Goal: Transaction & Acquisition: Purchase product/service

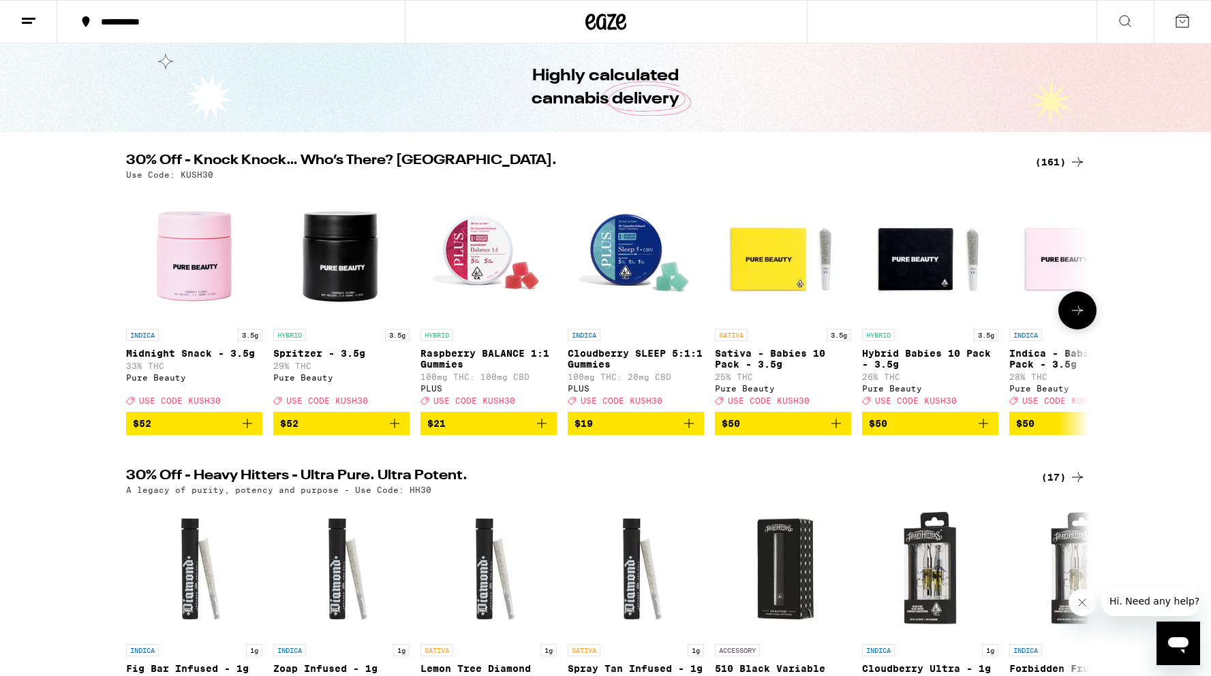
scroll to position [55, 0]
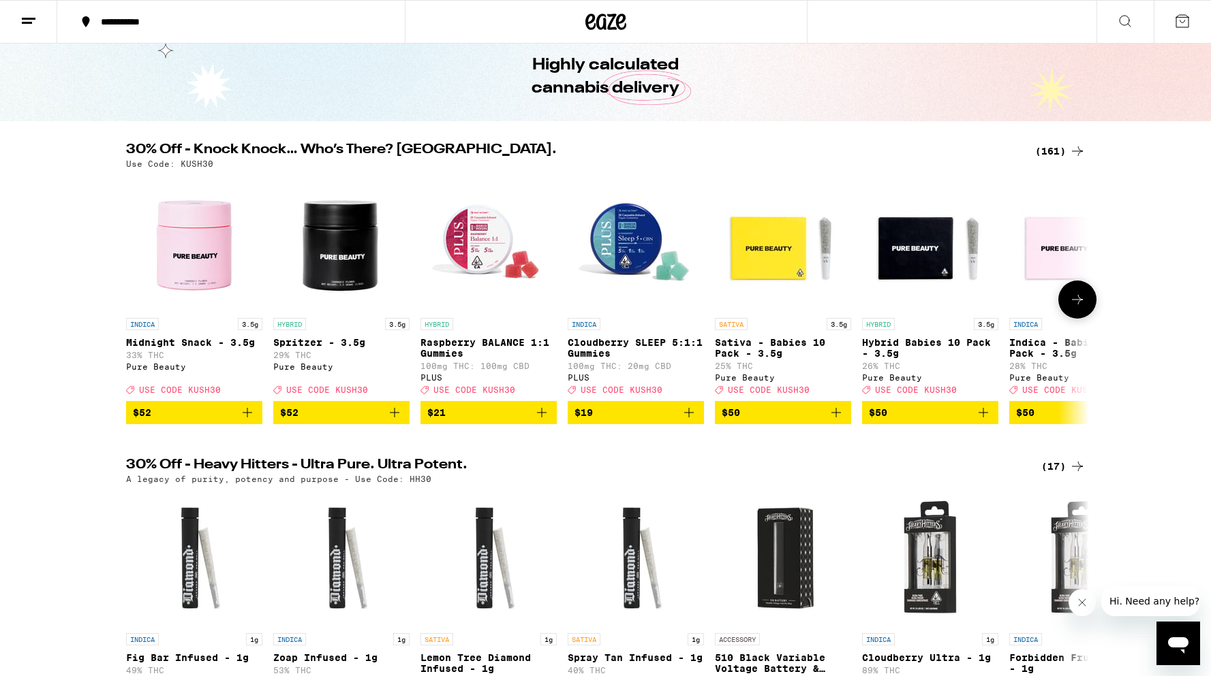
click at [1072, 308] on icon at bounding box center [1077, 300] width 16 height 16
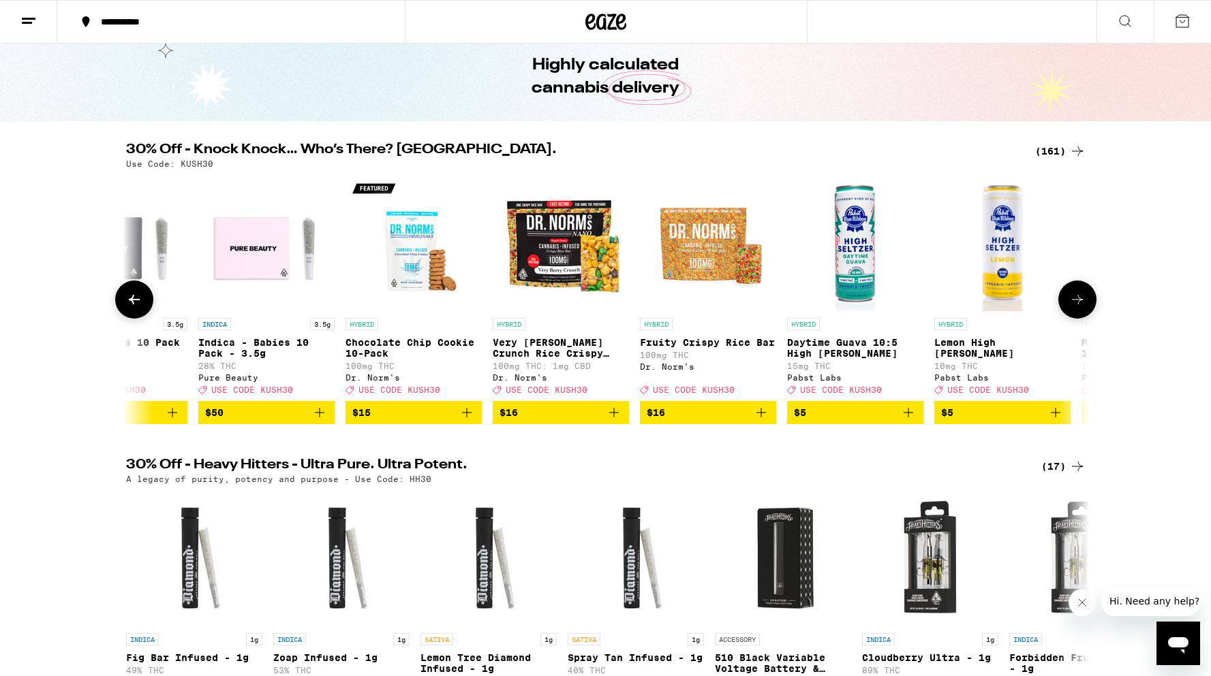
click at [1072, 308] on icon at bounding box center [1077, 300] width 16 height 16
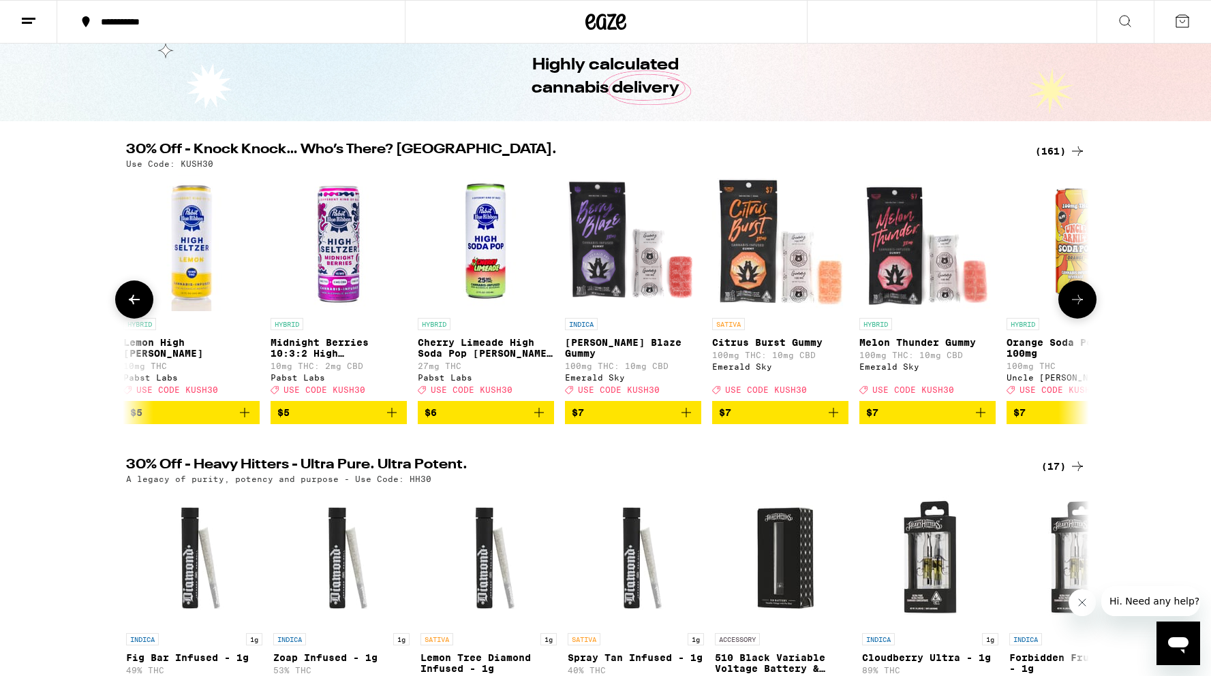
click at [1070, 308] on icon at bounding box center [1077, 300] width 16 height 16
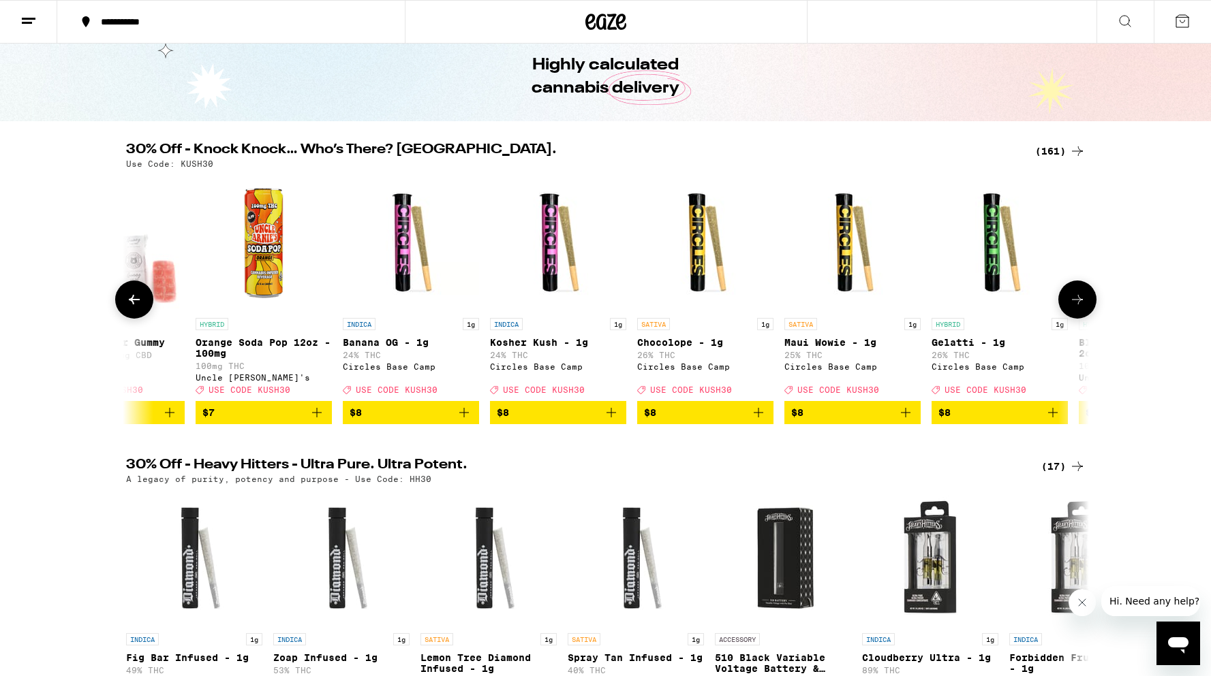
click at [1070, 308] on icon at bounding box center [1077, 300] width 16 height 16
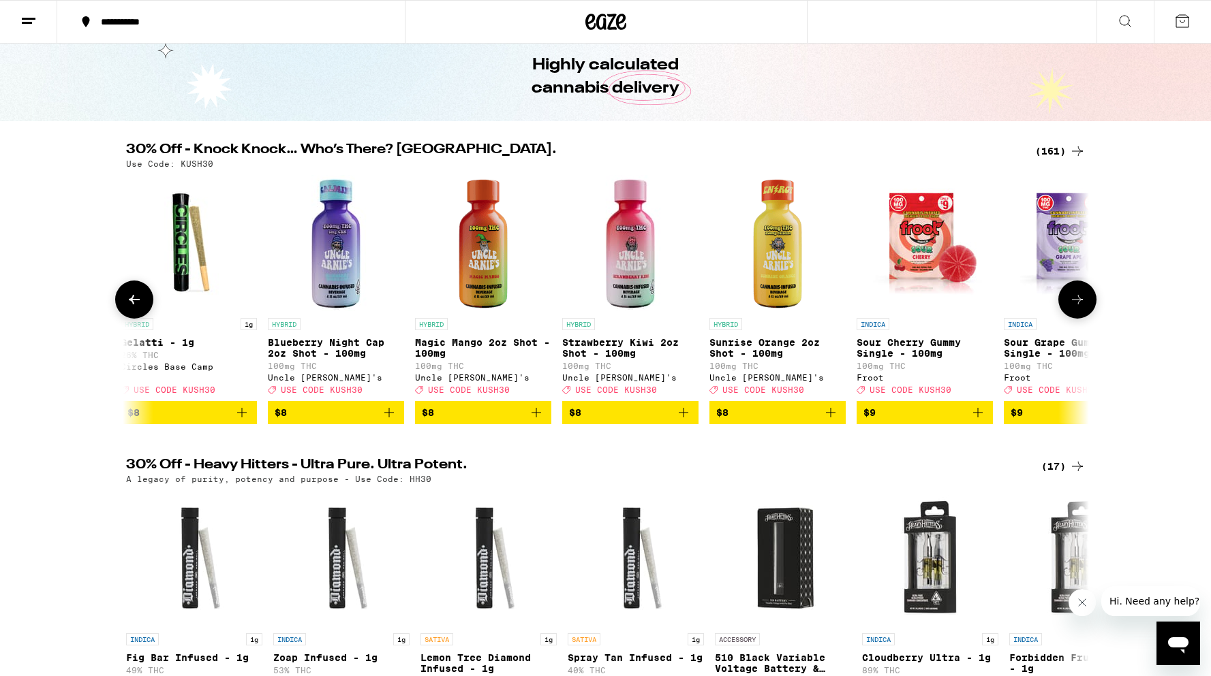
click at [1070, 308] on icon at bounding box center [1077, 300] width 16 height 16
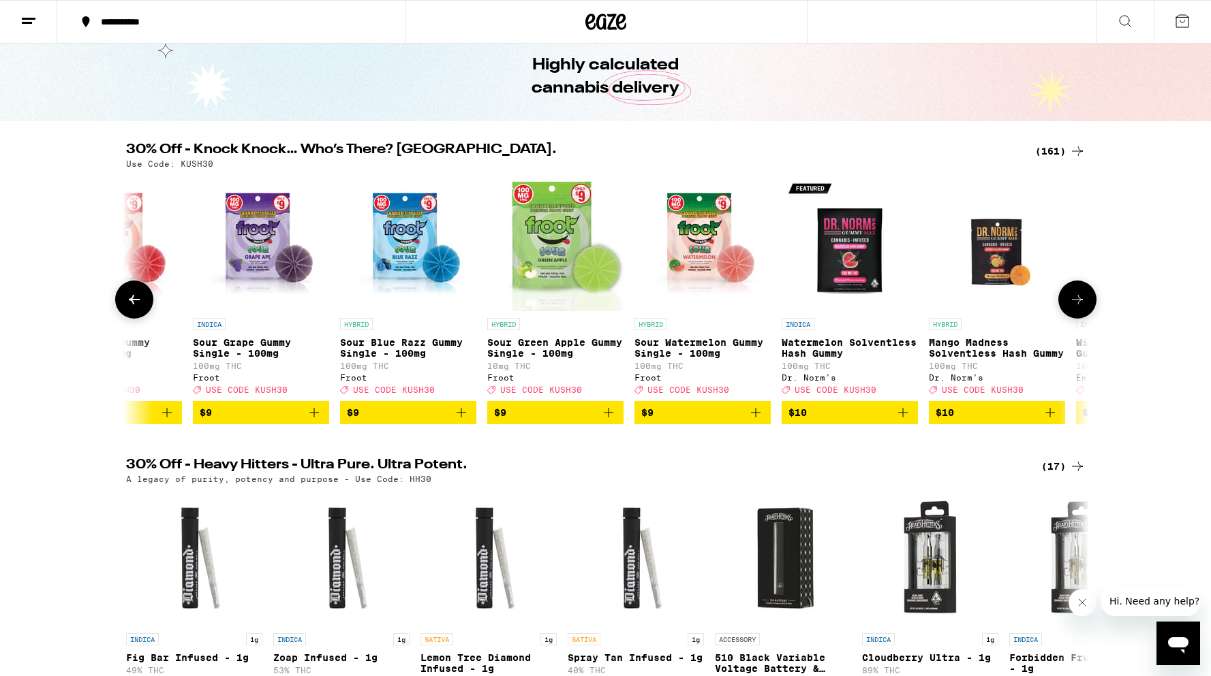
click at [1070, 308] on icon at bounding box center [1077, 300] width 16 height 16
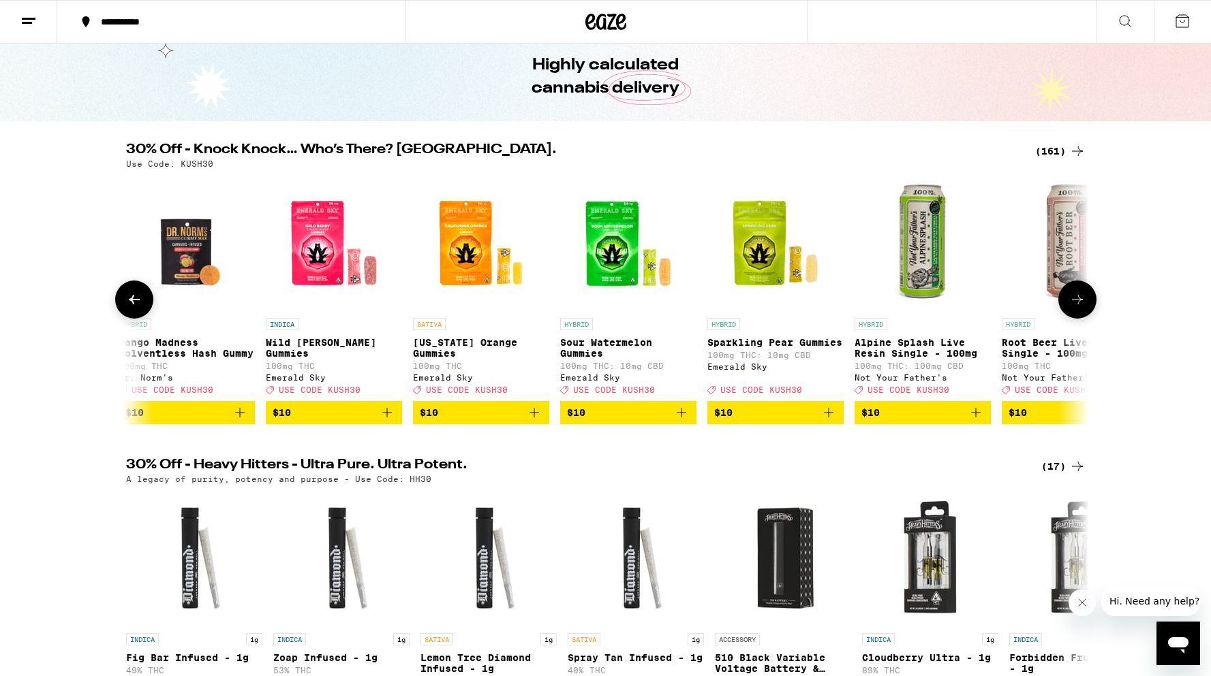
scroll to position [0, 4864]
click at [1070, 308] on icon at bounding box center [1077, 300] width 16 height 16
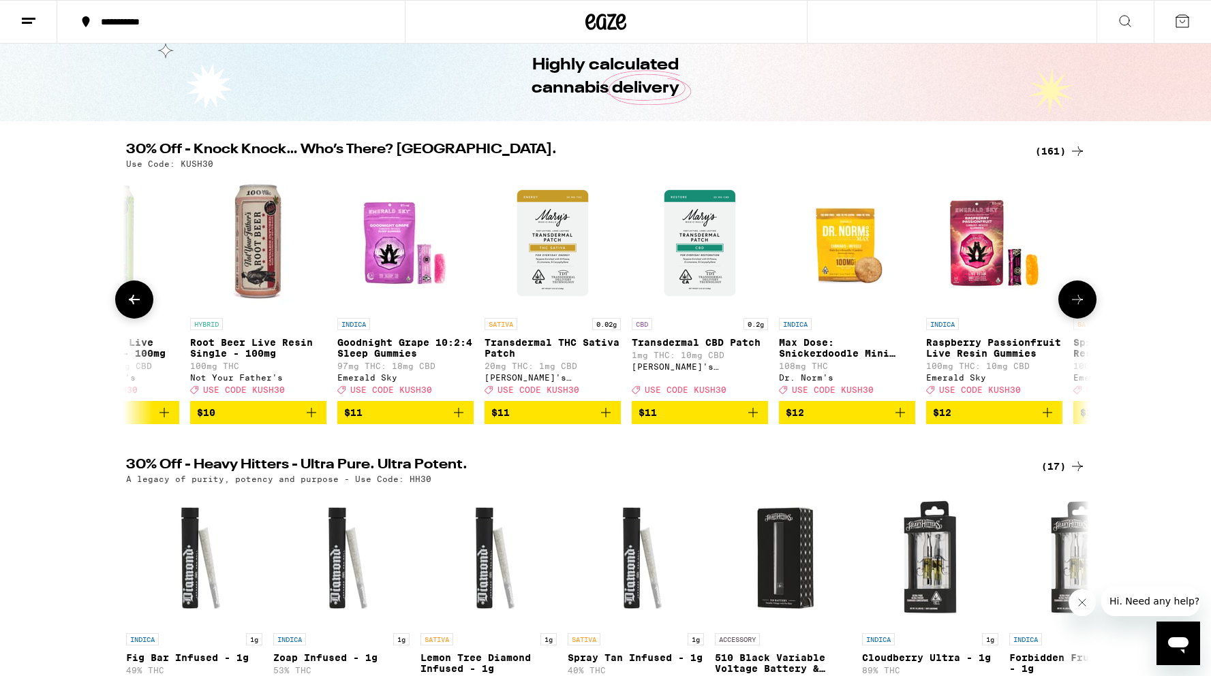
click at [1070, 308] on icon at bounding box center [1077, 300] width 16 height 16
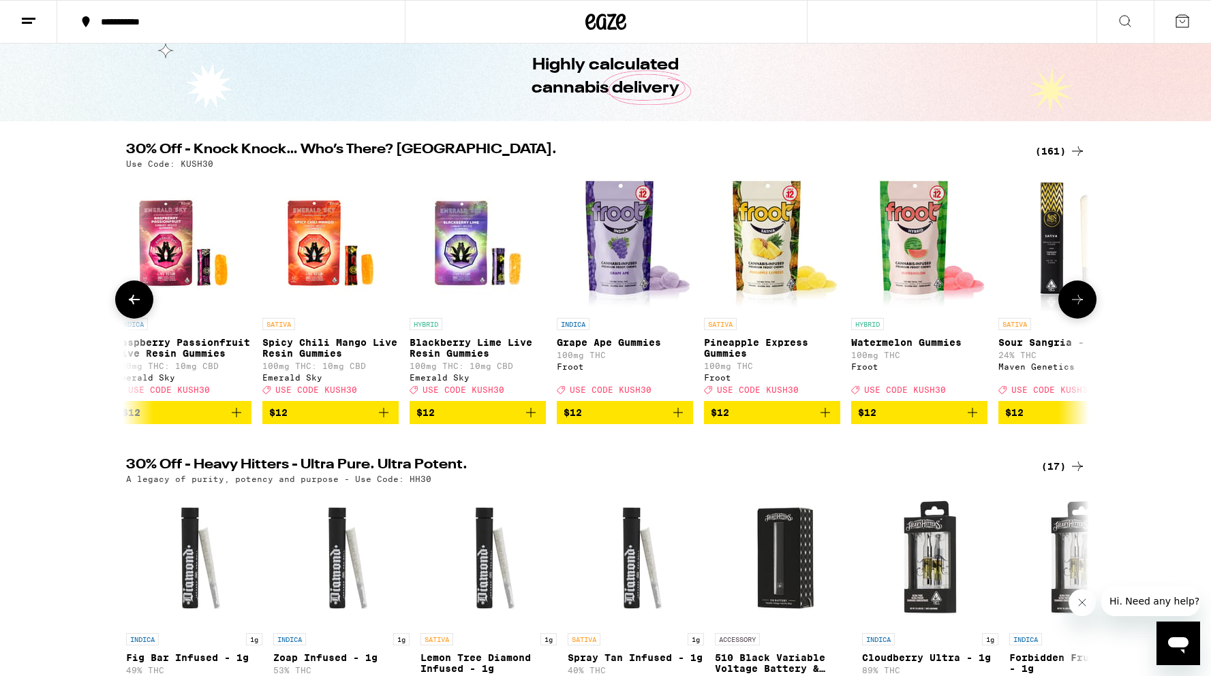
click at [1070, 308] on icon at bounding box center [1077, 300] width 16 height 16
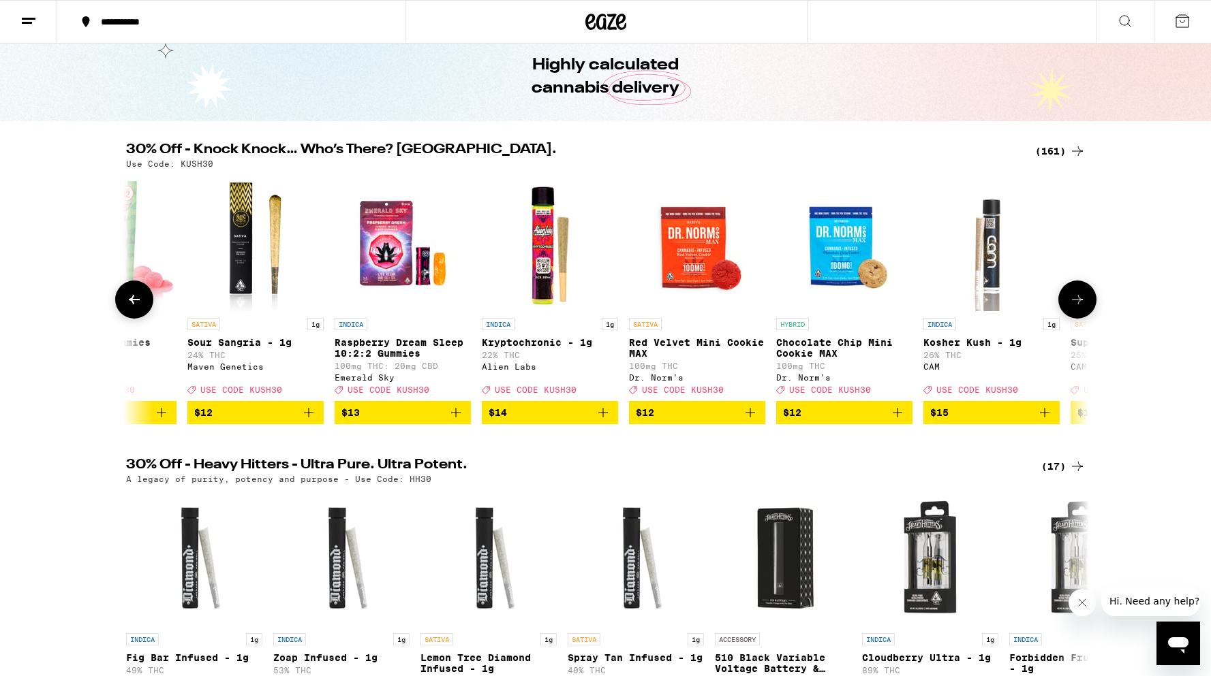
click at [1070, 308] on icon at bounding box center [1077, 300] width 16 height 16
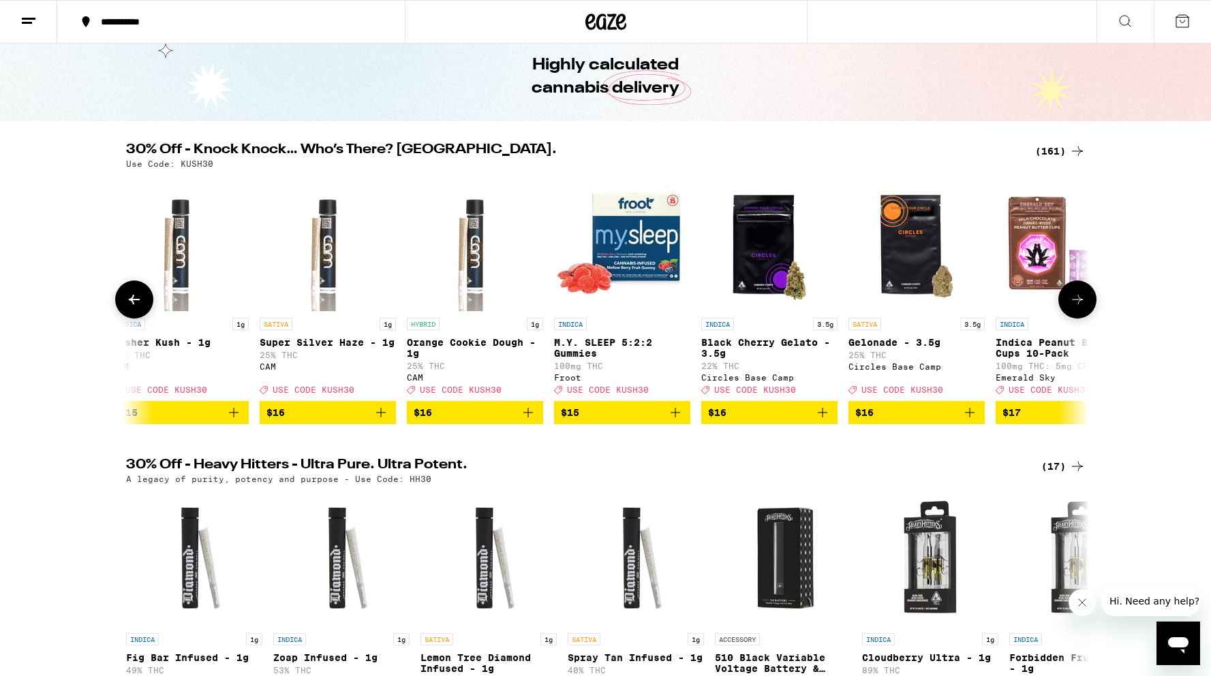
click at [1070, 308] on icon at bounding box center [1077, 300] width 16 height 16
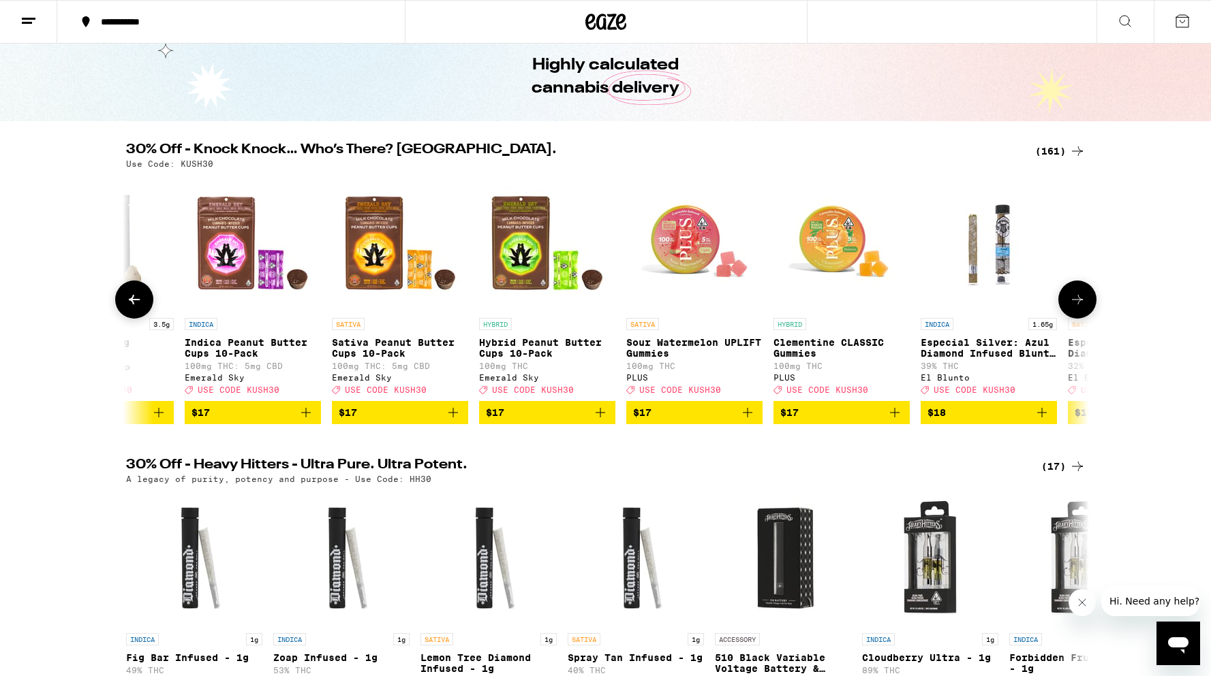
click at [1070, 308] on icon at bounding box center [1077, 300] width 16 height 16
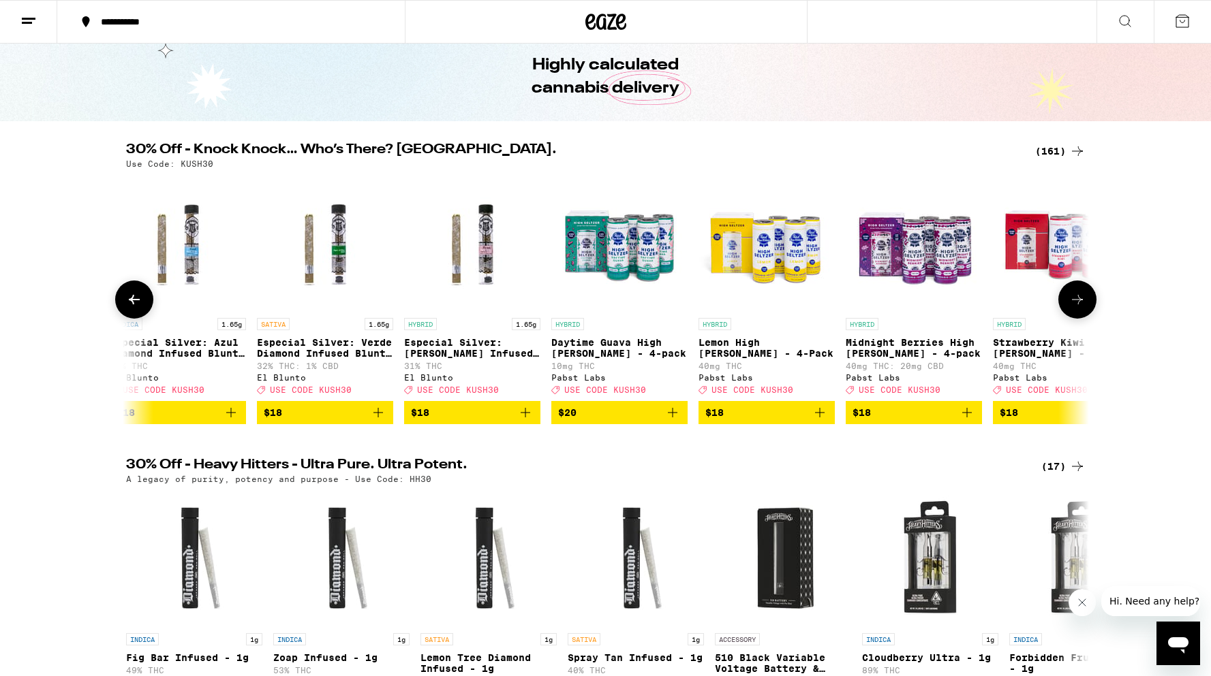
click at [1070, 308] on icon at bounding box center [1077, 300] width 16 height 16
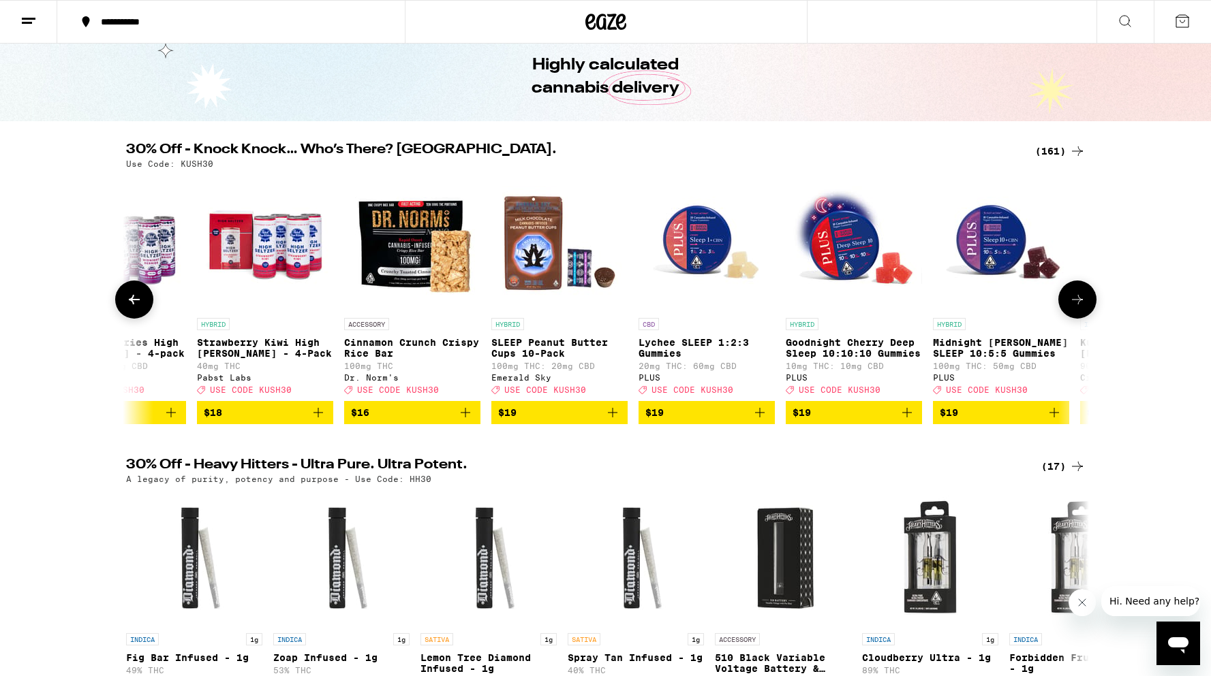
scroll to position [0, 10539]
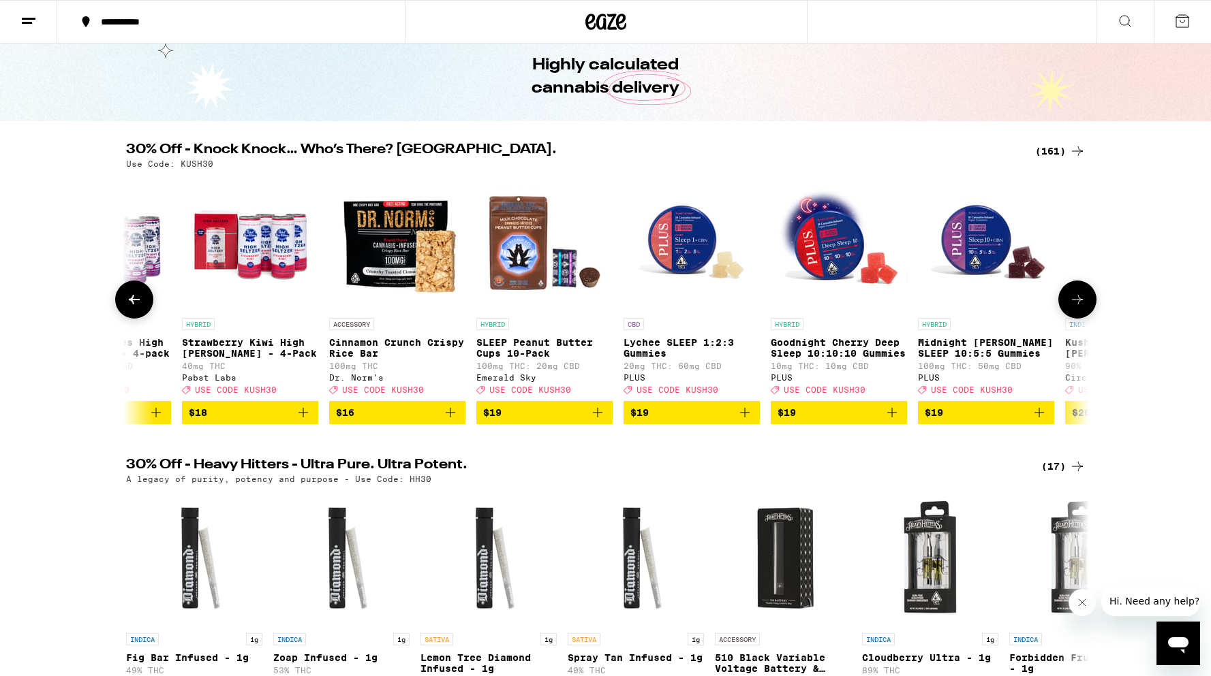
click at [1070, 308] on icon at bounding box center [1077, 300] width 16 height 16
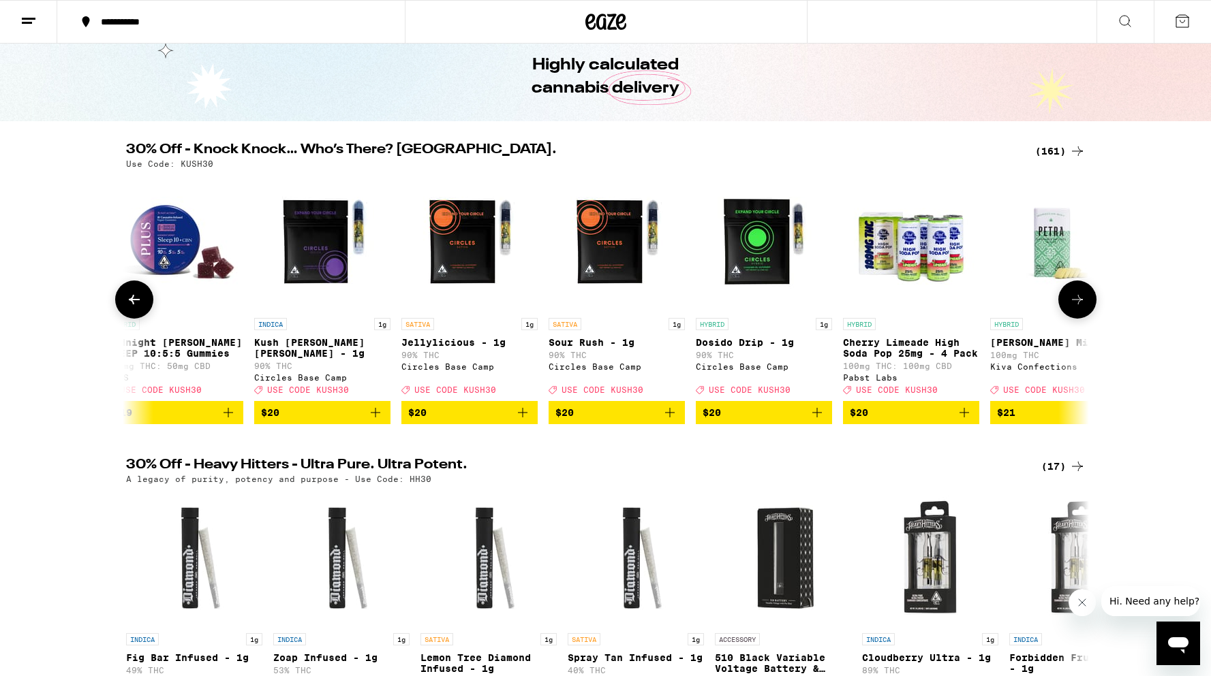
click at [1070, 308] on icon at bounding box center [1077, 300] width 16 height 16
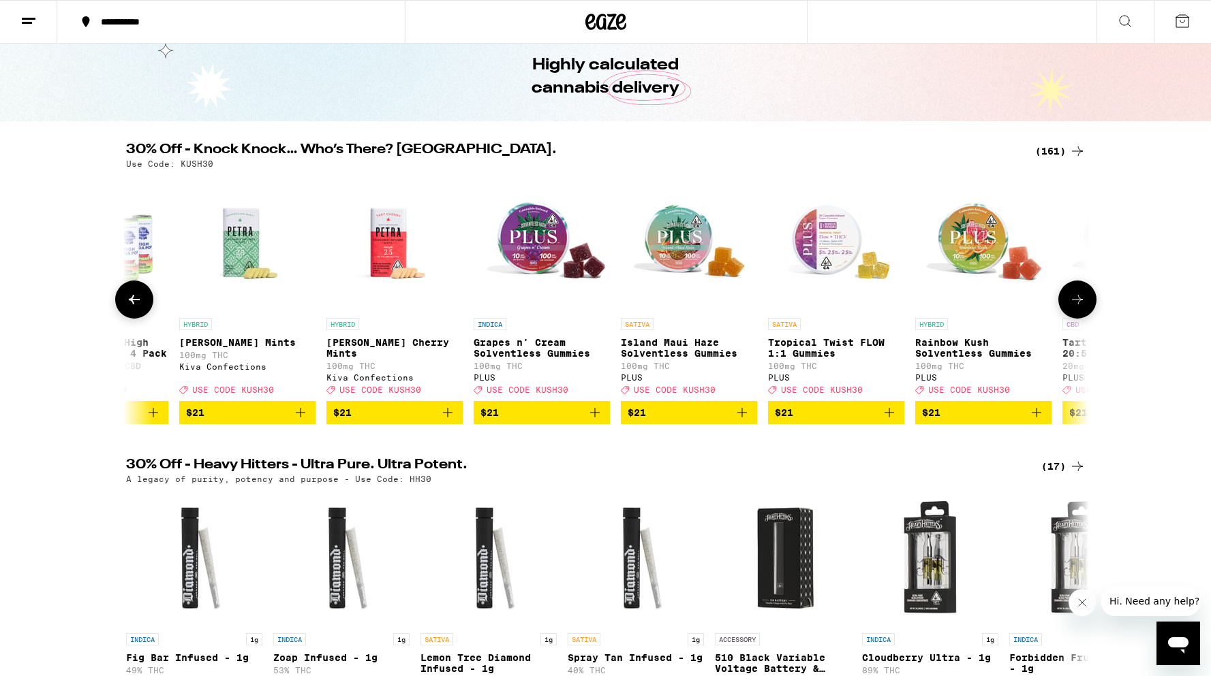
click at [1070, 308] on icon at bounding box center [1077, 300] width 16 height 16
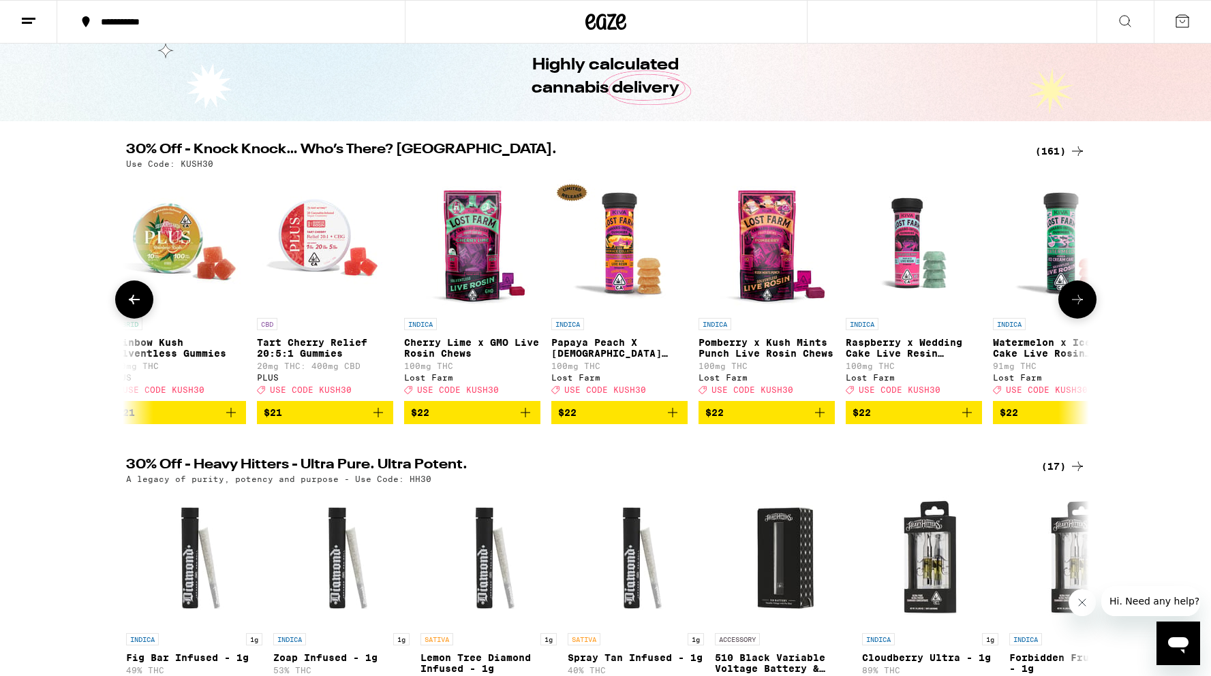
scroll to position [0, 12971]
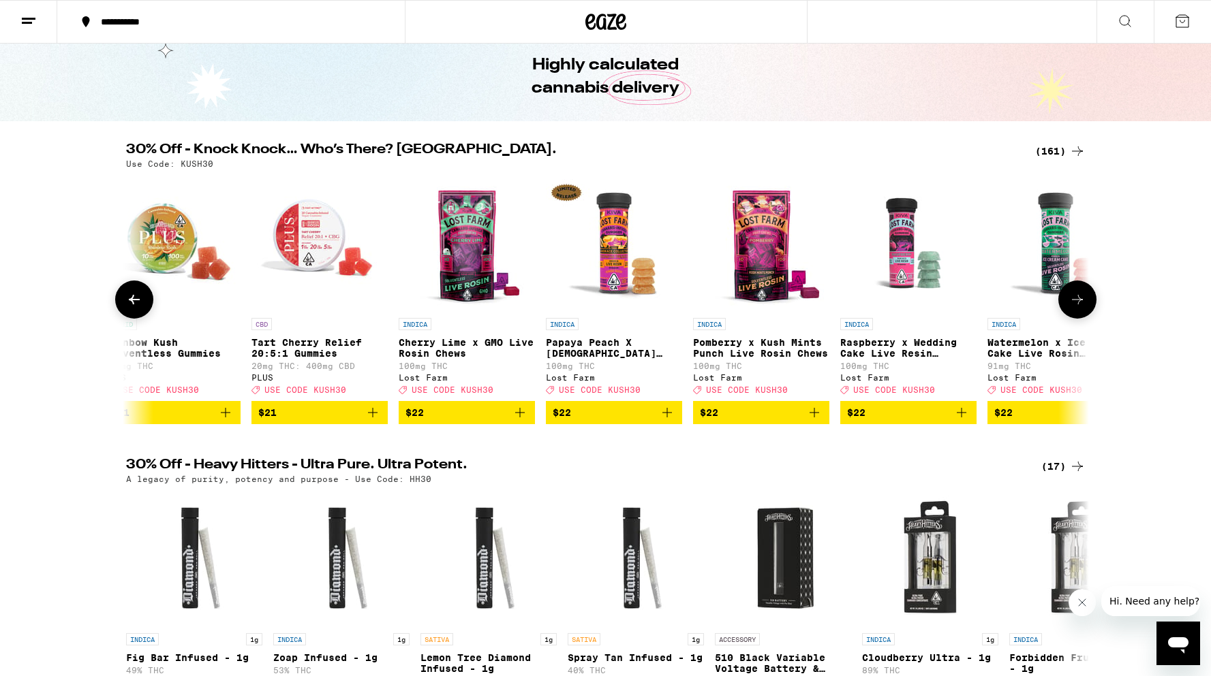
click at [1070, 308] on icon at bounding box center [1077, 300] width 16 height 16
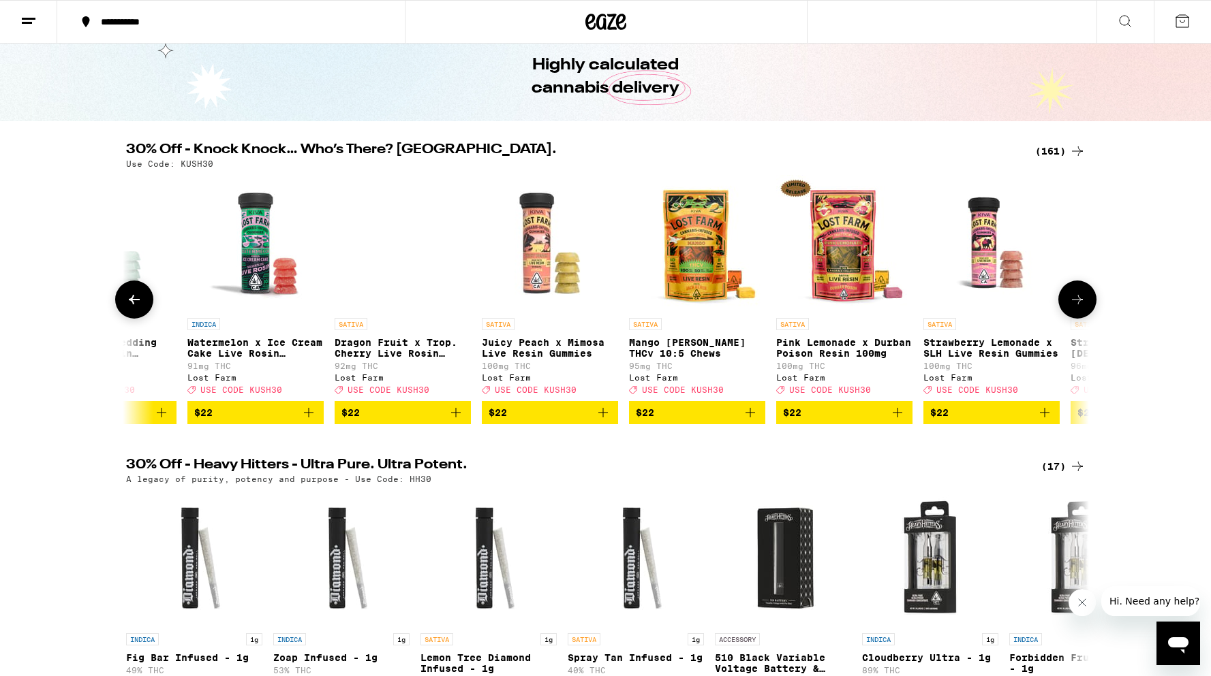
scroll to position [0, 13782]
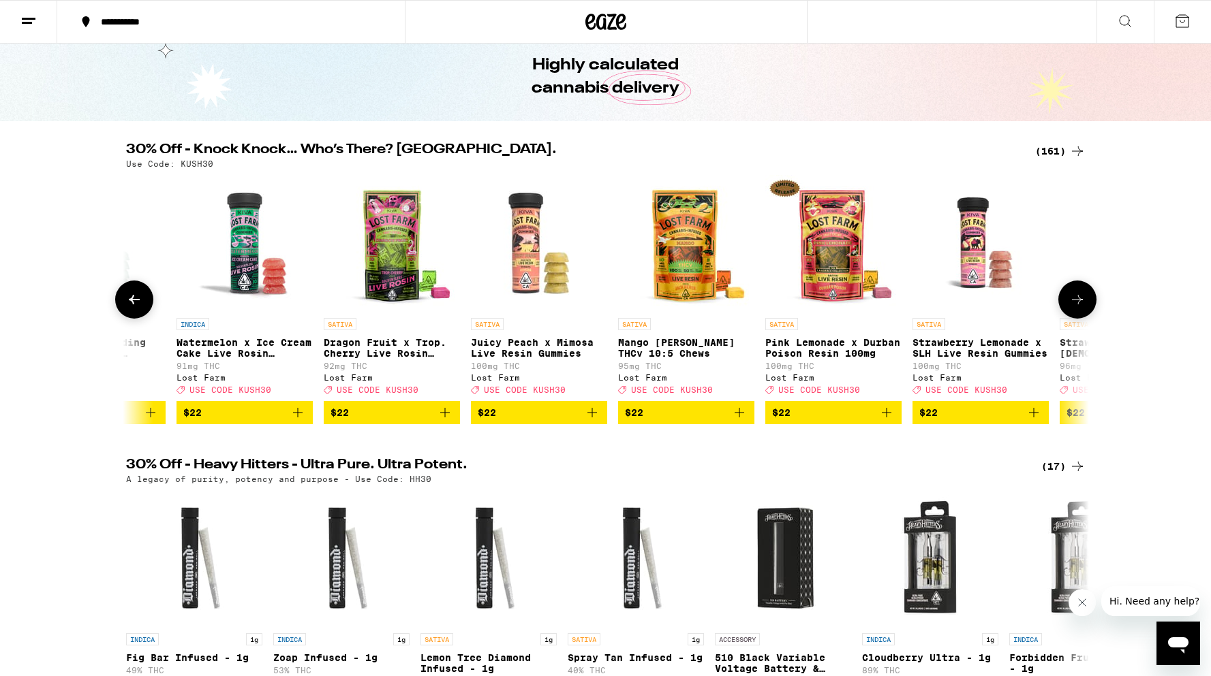
click at [1073, 308] on icon at bounding box center [1077, 300] width 16 height 16
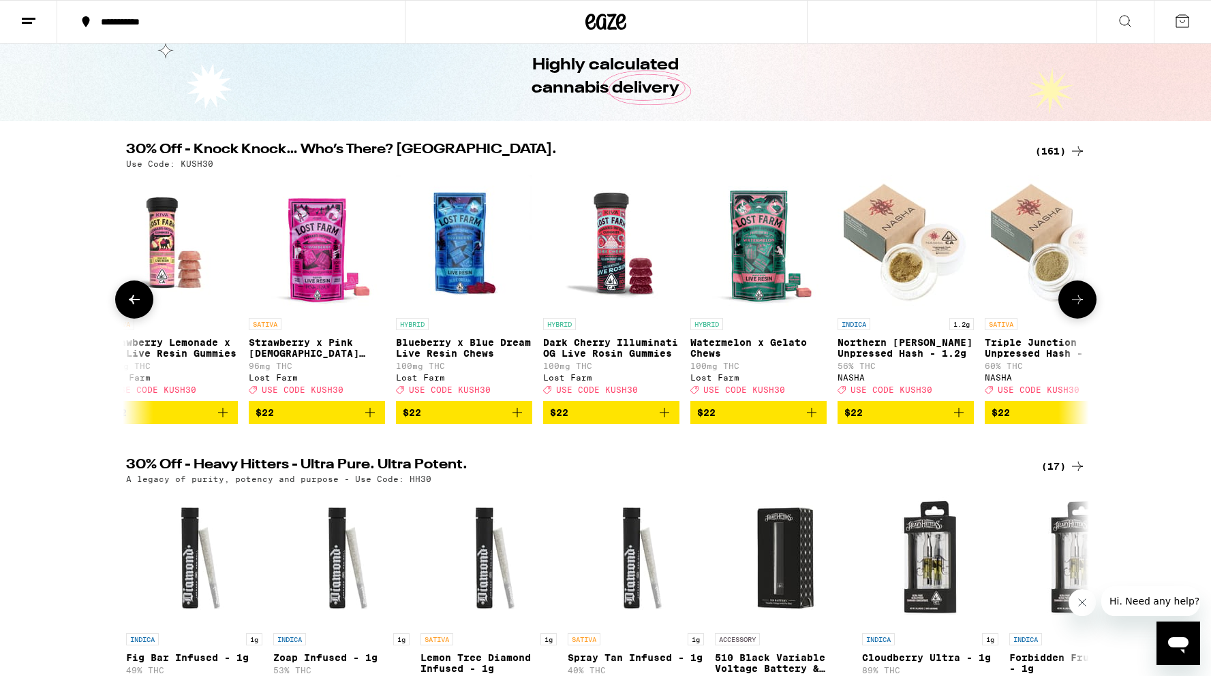
click at [1071, 308] on icon at bounding box center [1077, 300] width 16 height 16
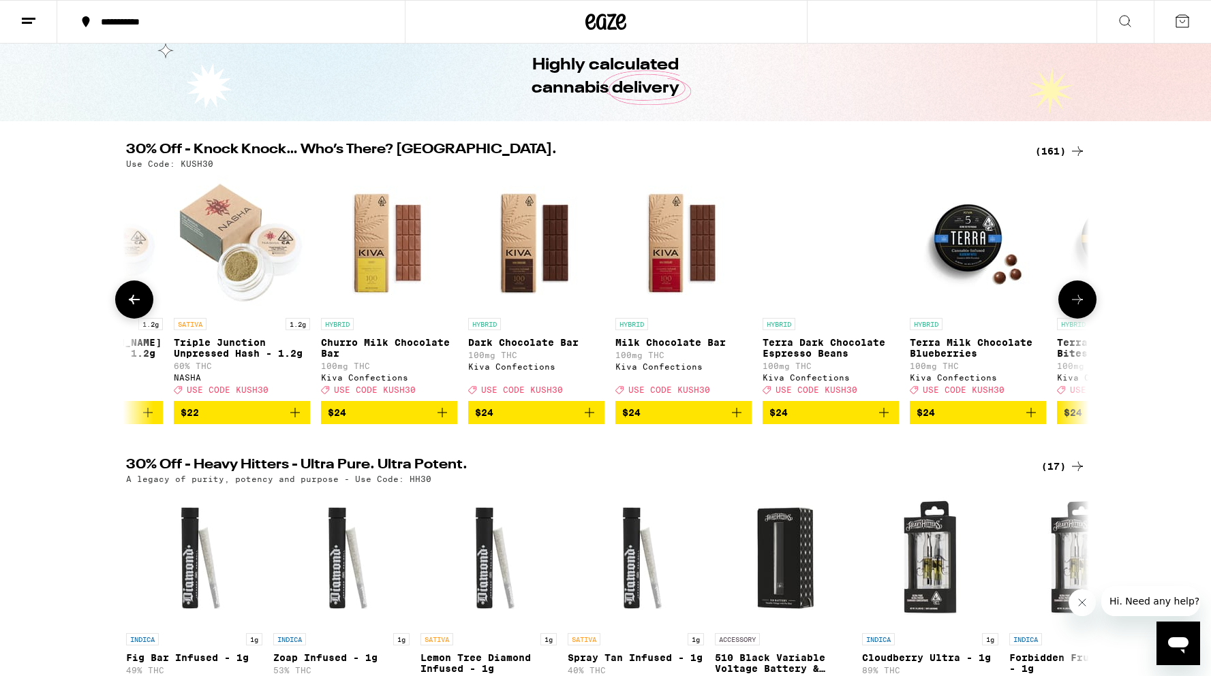
click at [1074, 308] on icon at bounding box center [1077, 300] width 16 height 16
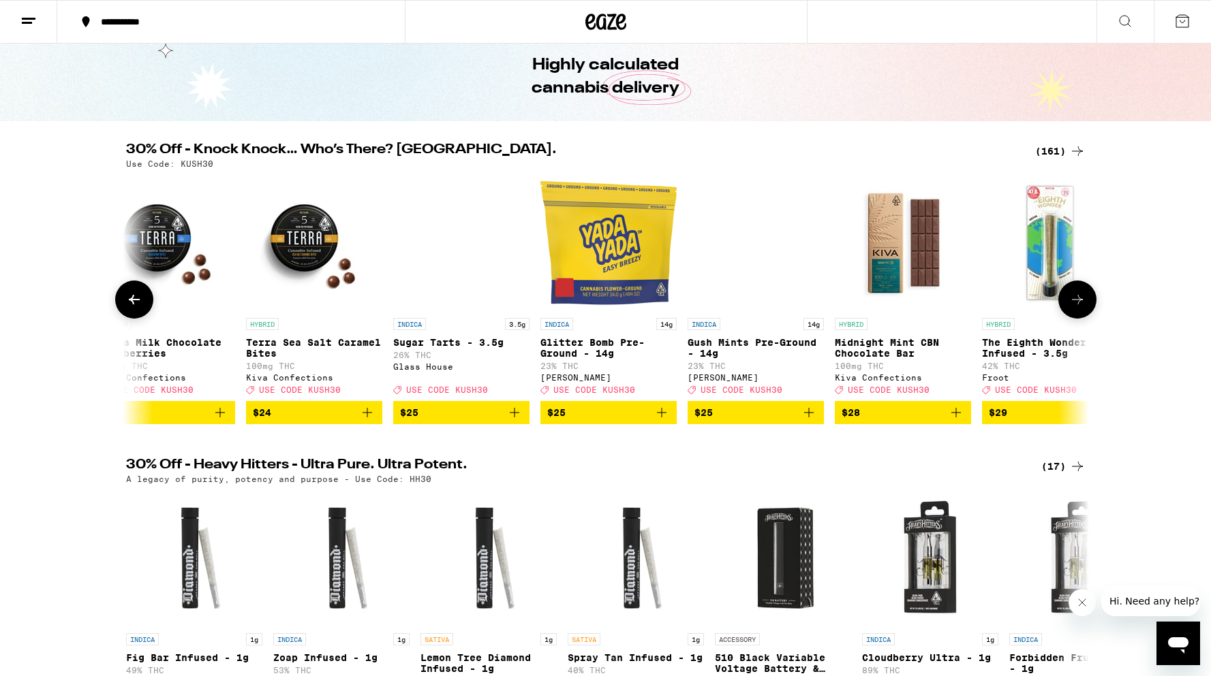
click at [1074, 308] on icon at bounding box center [1077, 300] width 16 height 16
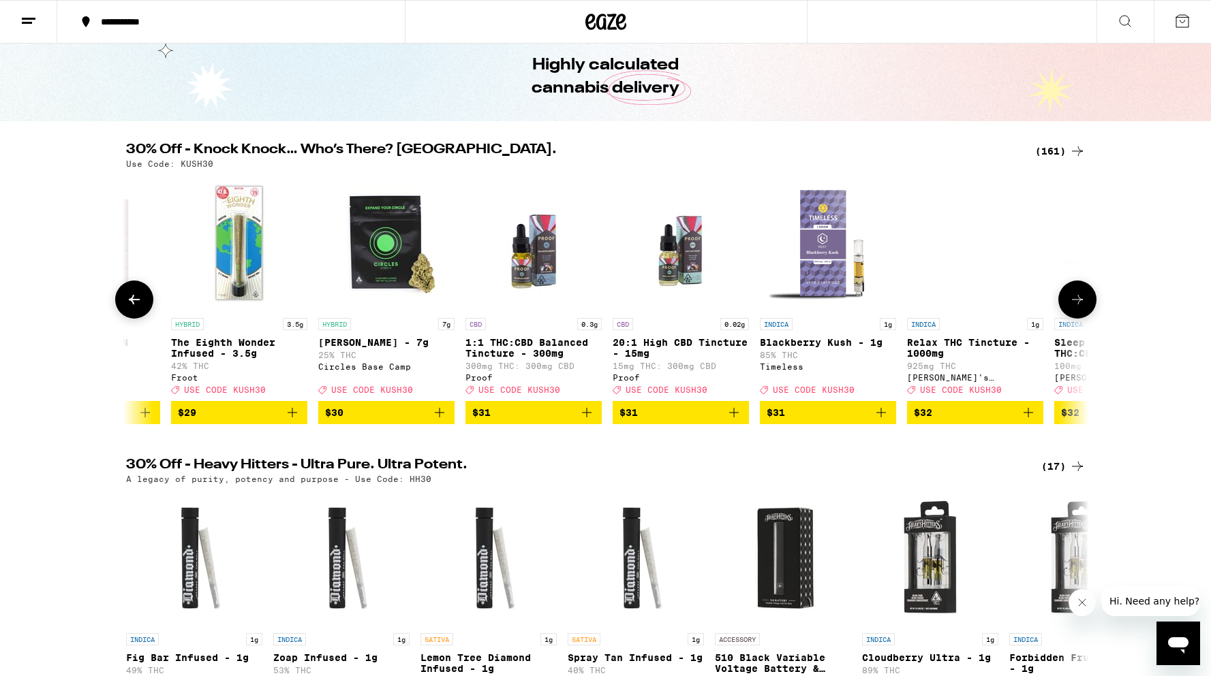
click at [1074, 308] on icon at bounding box center [1077, 300] width 16 height 16
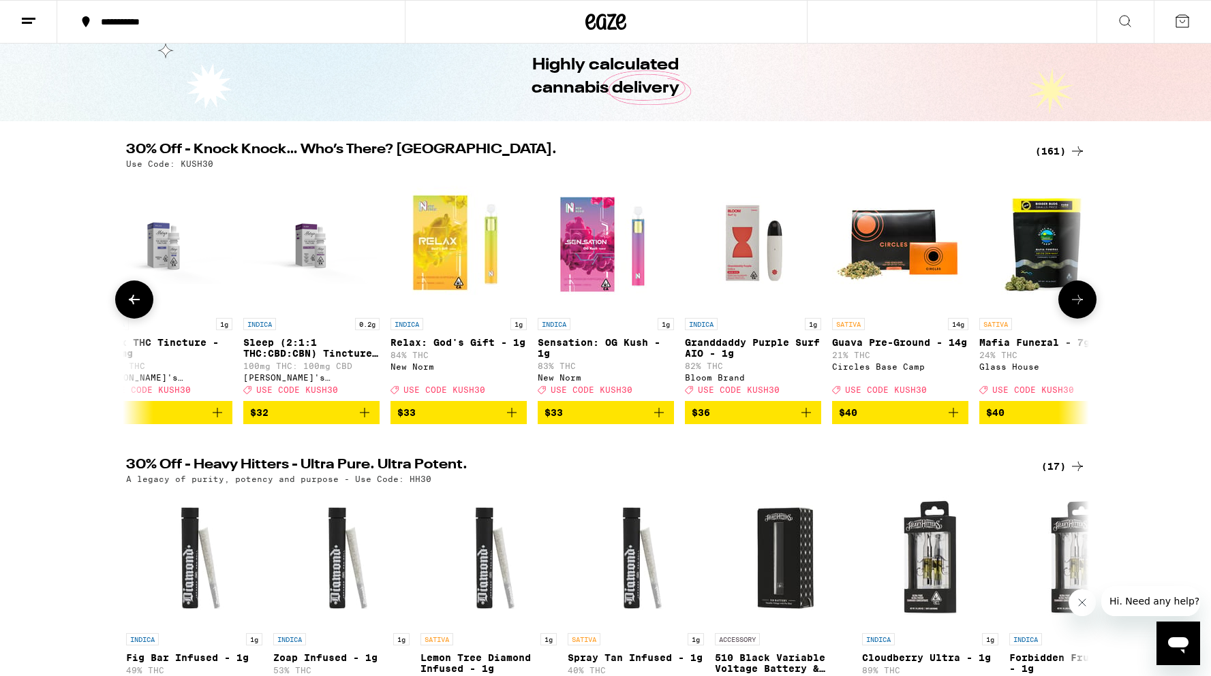
click at [1074, 308] on icon at bounding box center [1077, 300] width 16 height 16
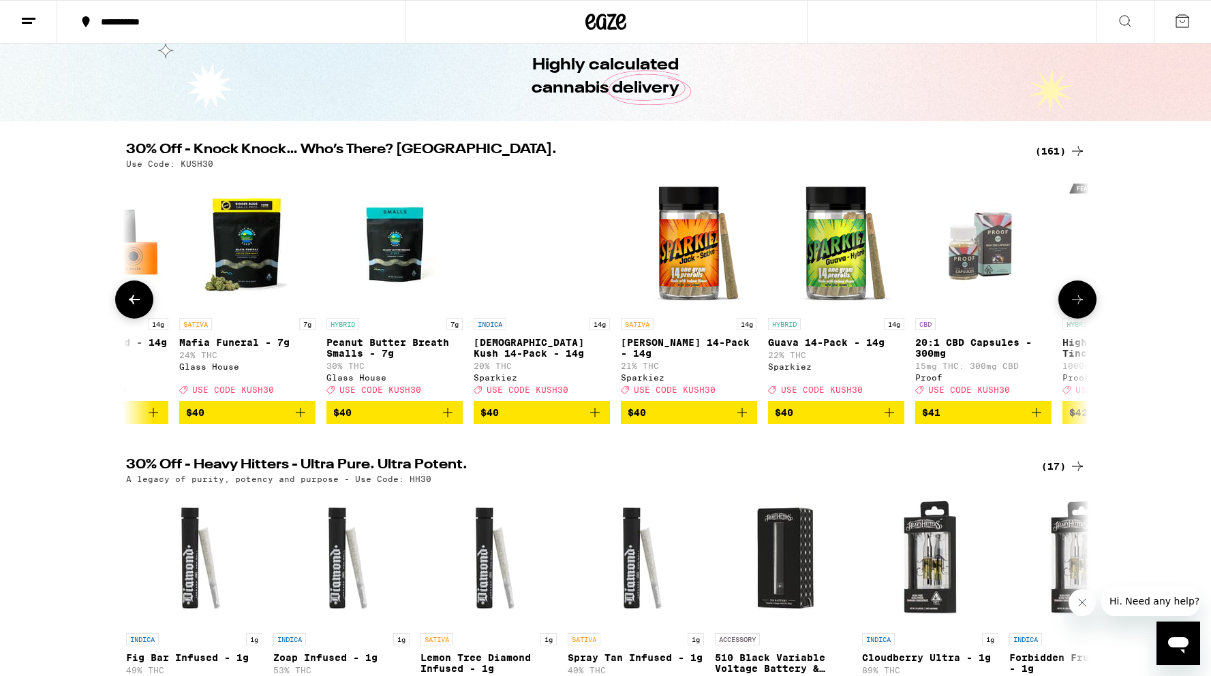
scroll to position [0, 18646]
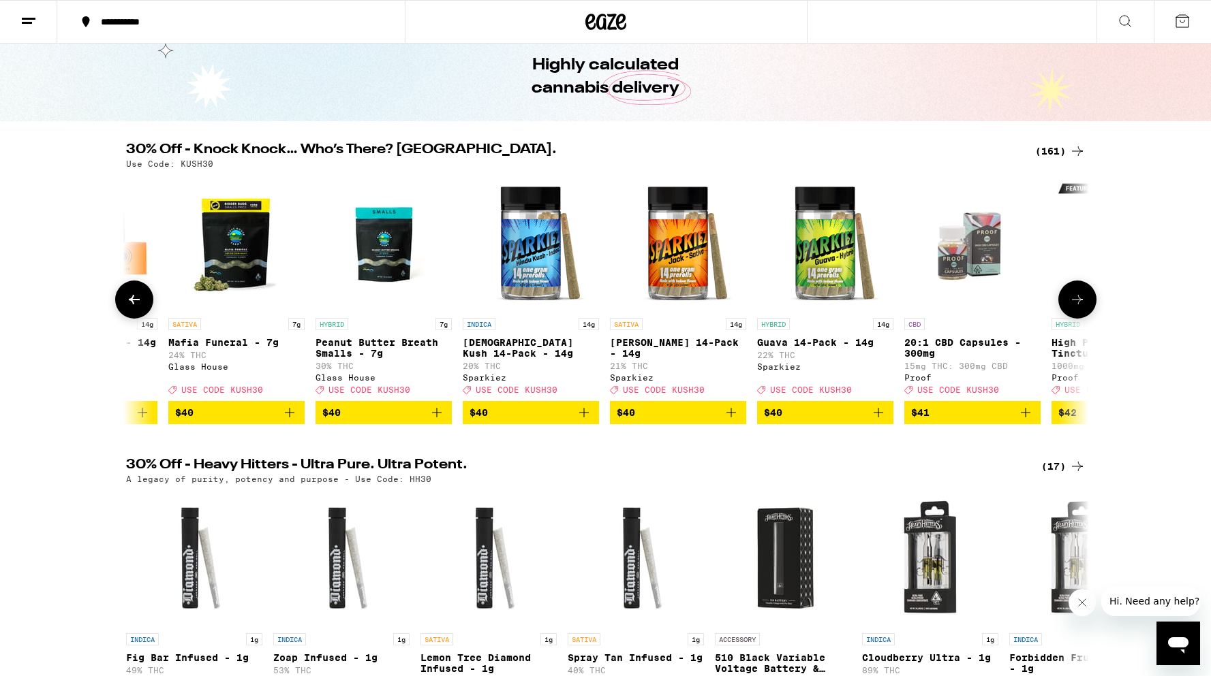
click at [729, 421] on icon "Add to bag" at bounding box center [731, 413] width 16 height 16
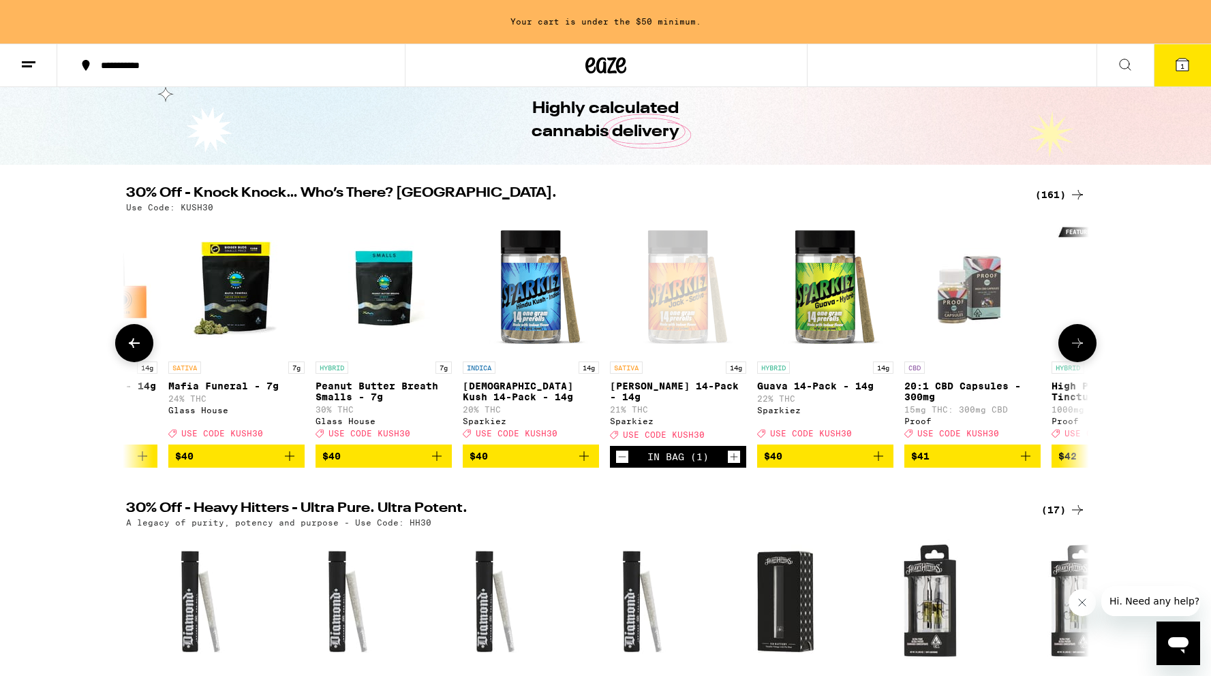
scroll to position [98, 0]
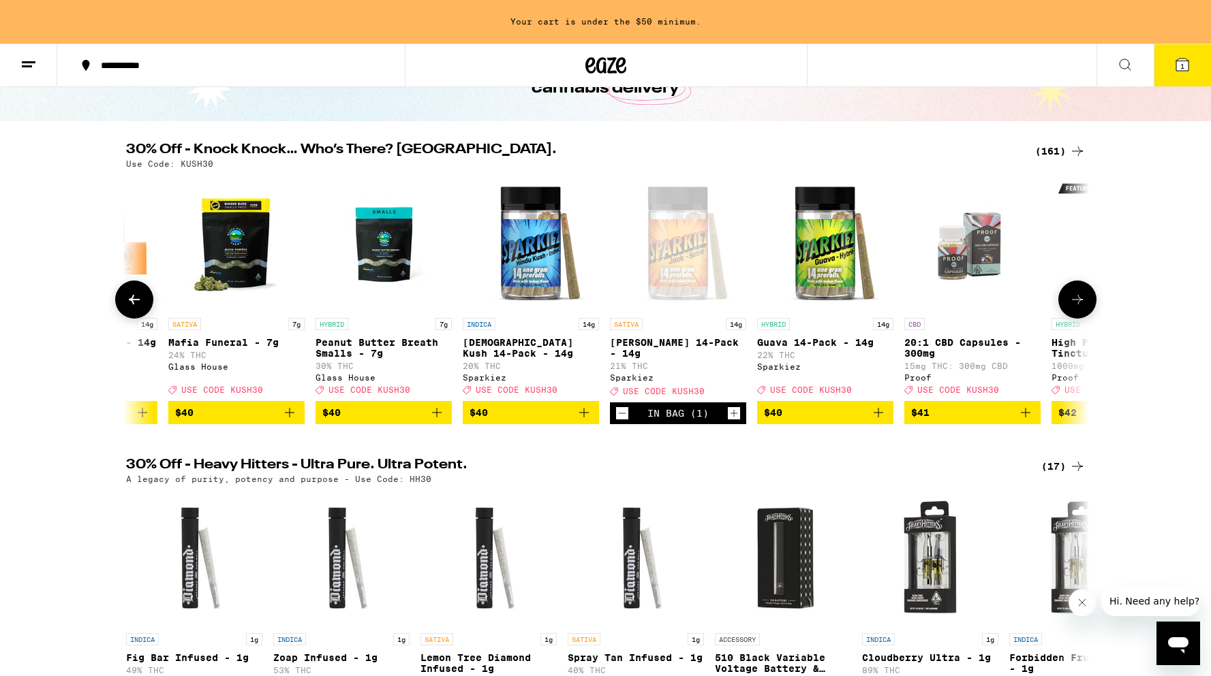
click at [1080, 305] on icon at bounding box center [1077, 300] width 11 height 10
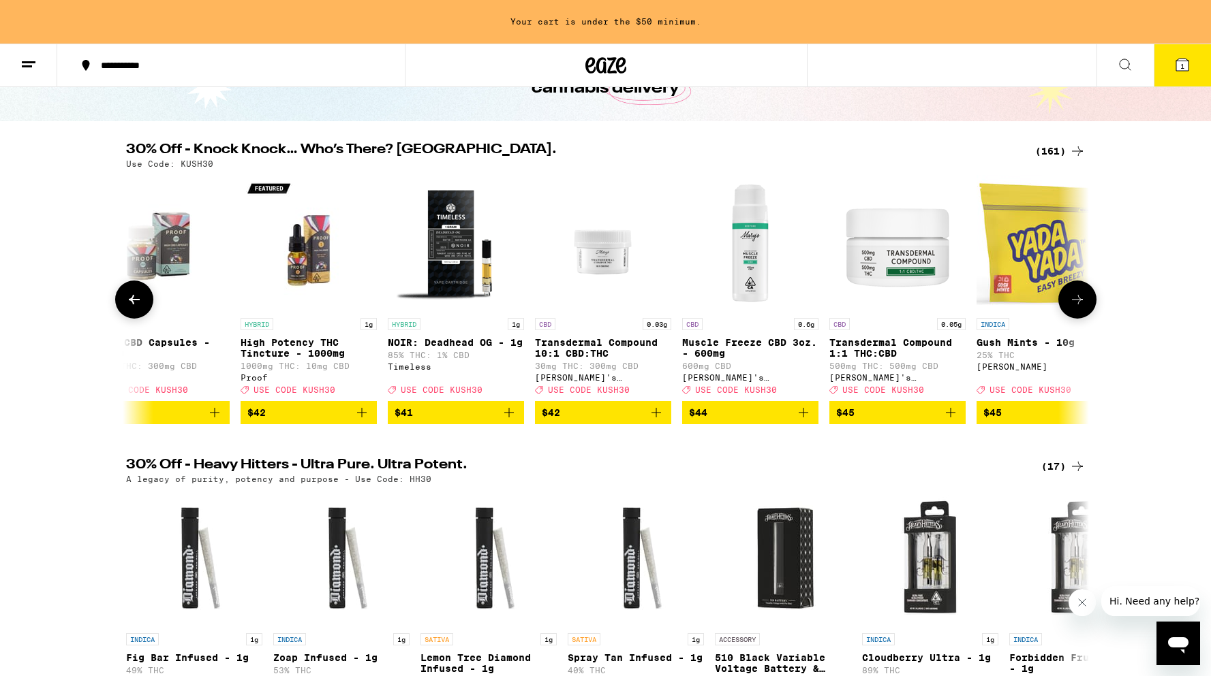
click at [1080, 305] on icon at bounding box center [1077, 300] width 11 height 10
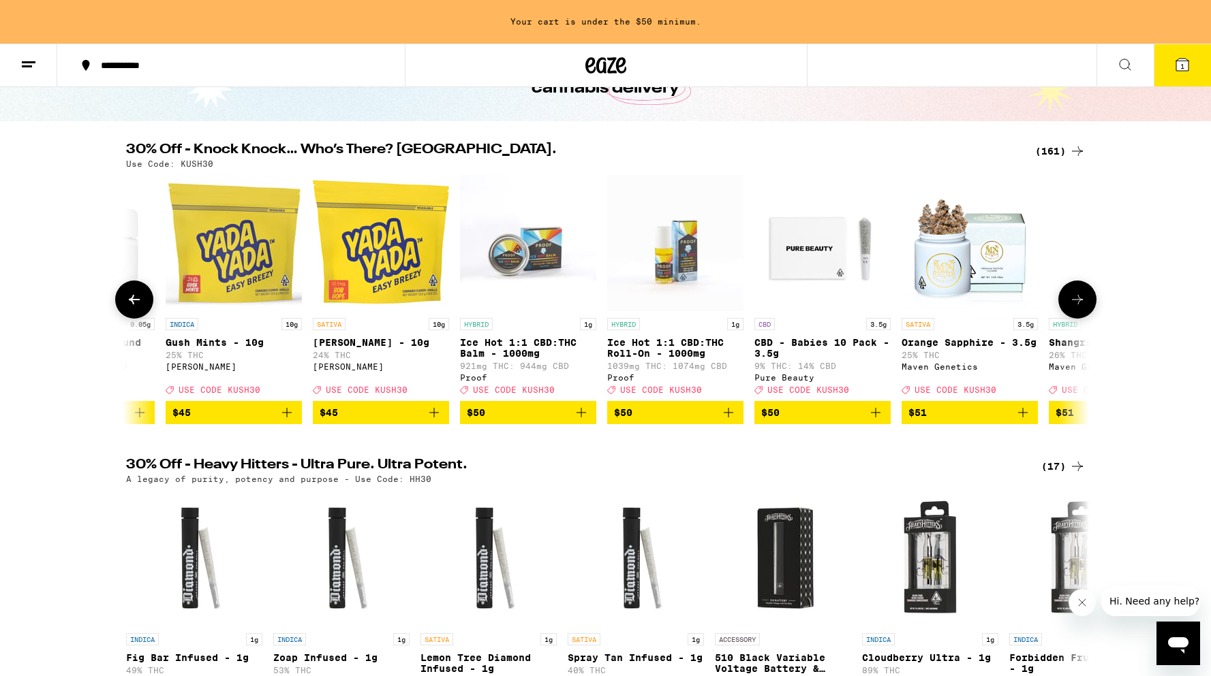
click at [1080, 305] on icon at bounding box center [1077, 300] width 11 height 10
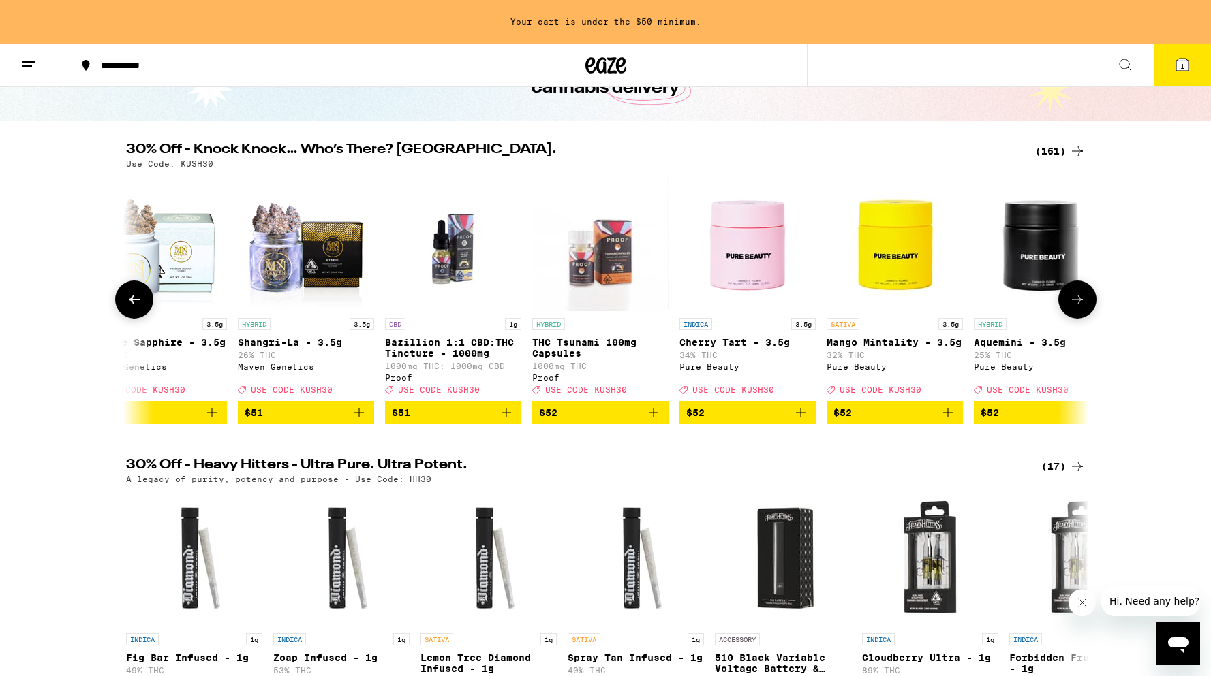
click at [1080, 305] on icon at bounding box center [1077, 300] width 11 height 10
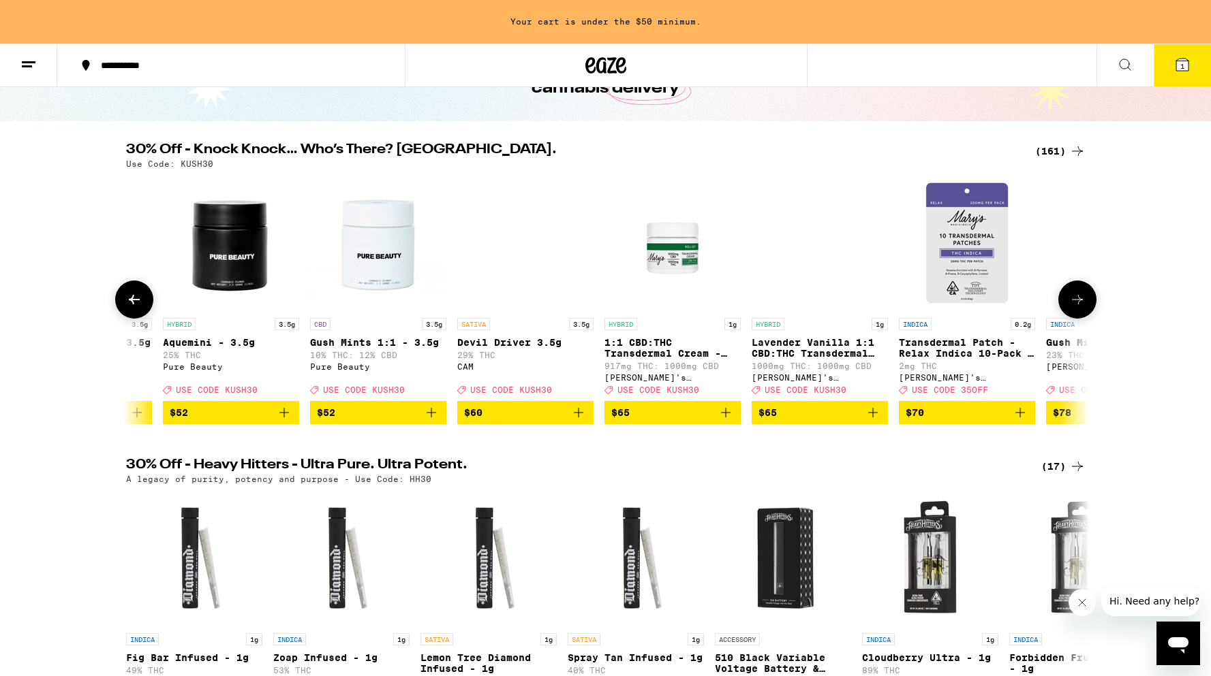
click at [1080, 305] on icon at bounding box center [1077, 300] width 11 height 10
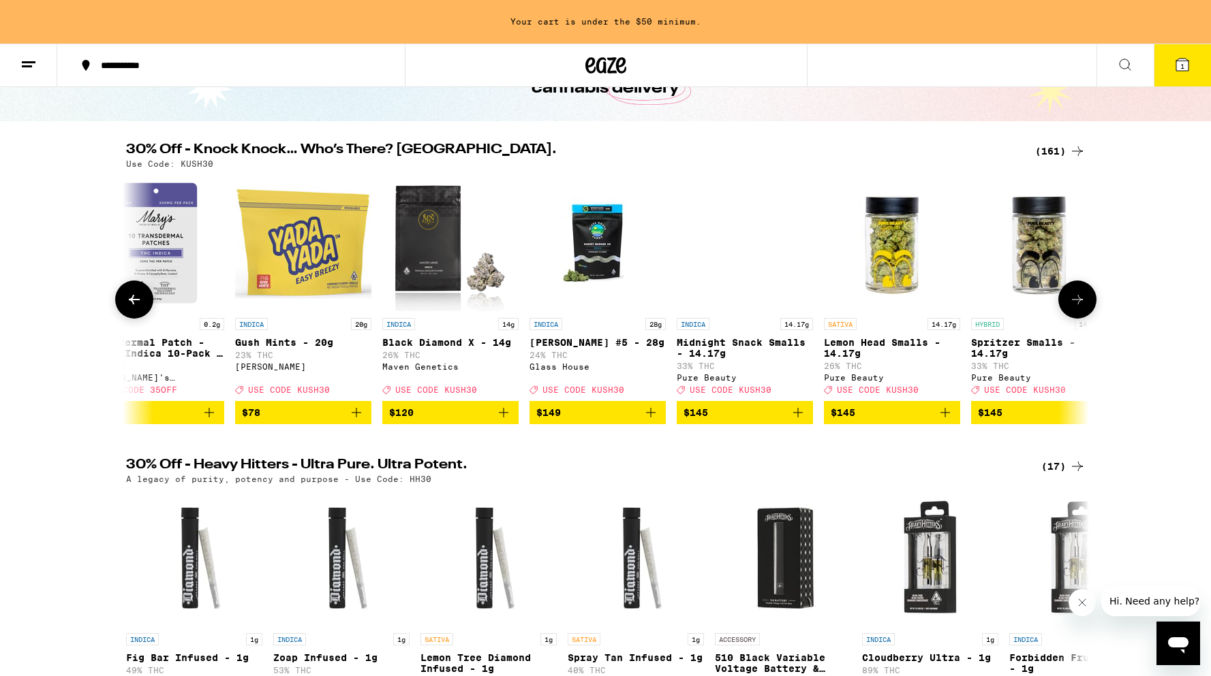
click at [1080, 305] on icon at bounding box center [1077, 300] width 11 height 10
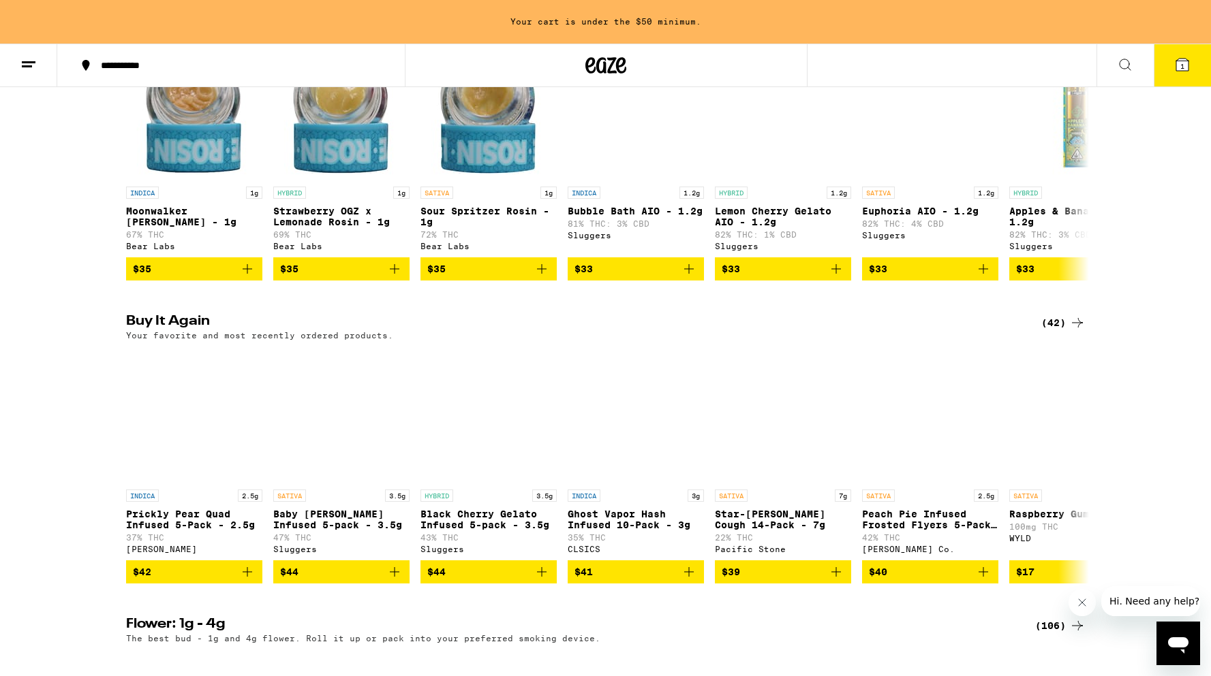
scroll to position [1194, 0]
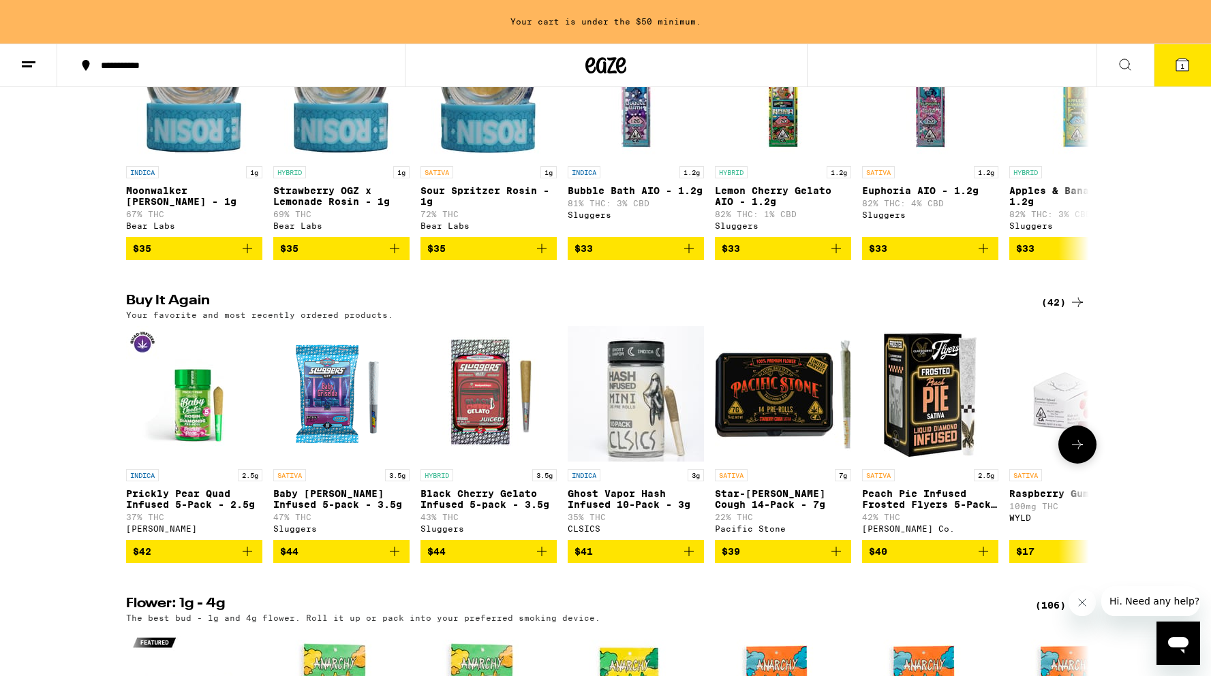
click at [394, 557] on icon "Add to bag" at bounding box center [395, 552] width 10 height 10
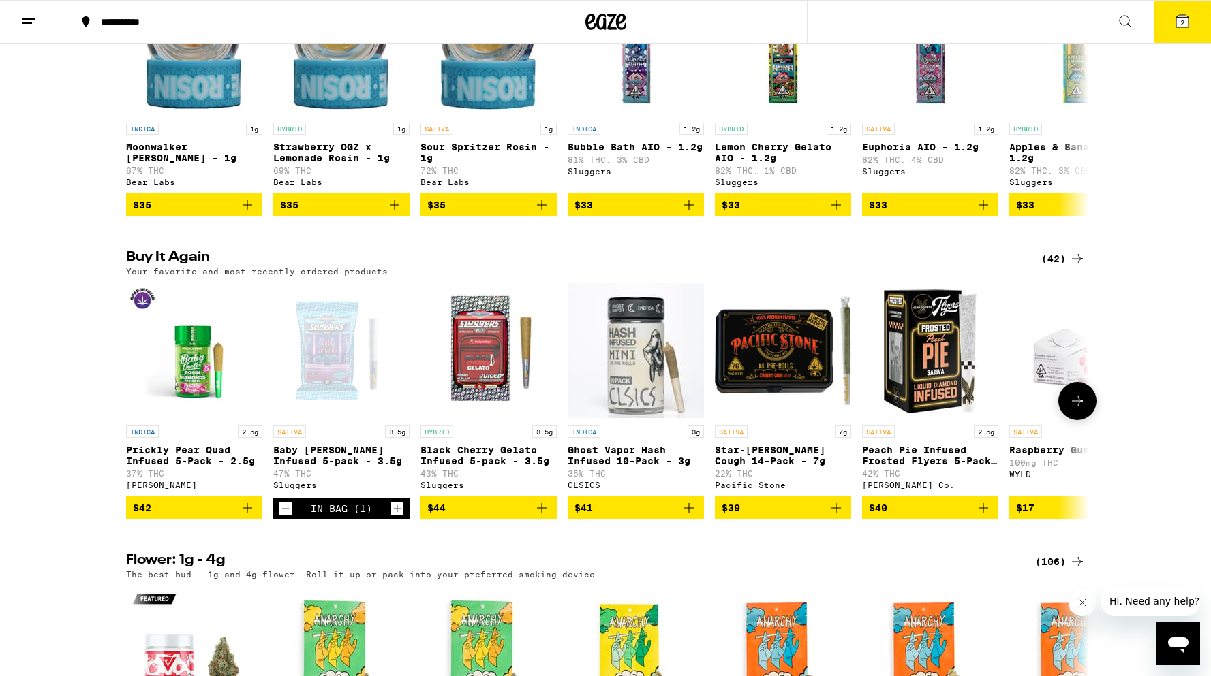
scroll to position [1150, 0]
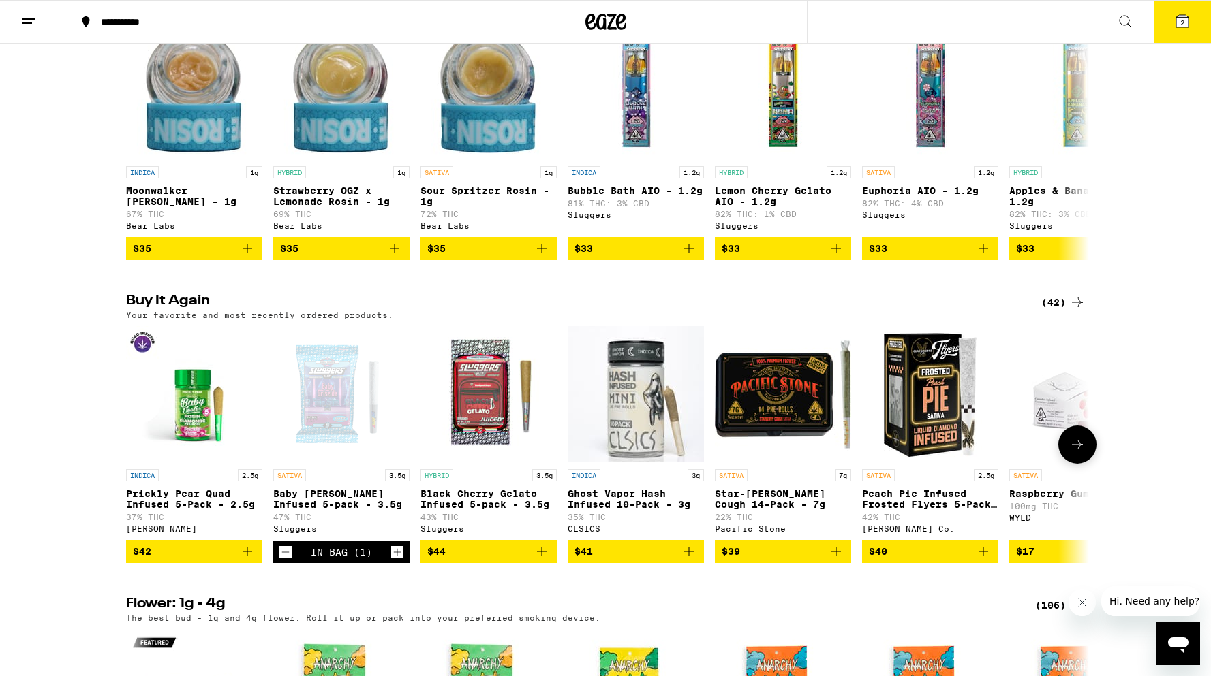
click at [837, 557] on icon "Add to bag" at bounding box center [836, 552] width 10 height 10
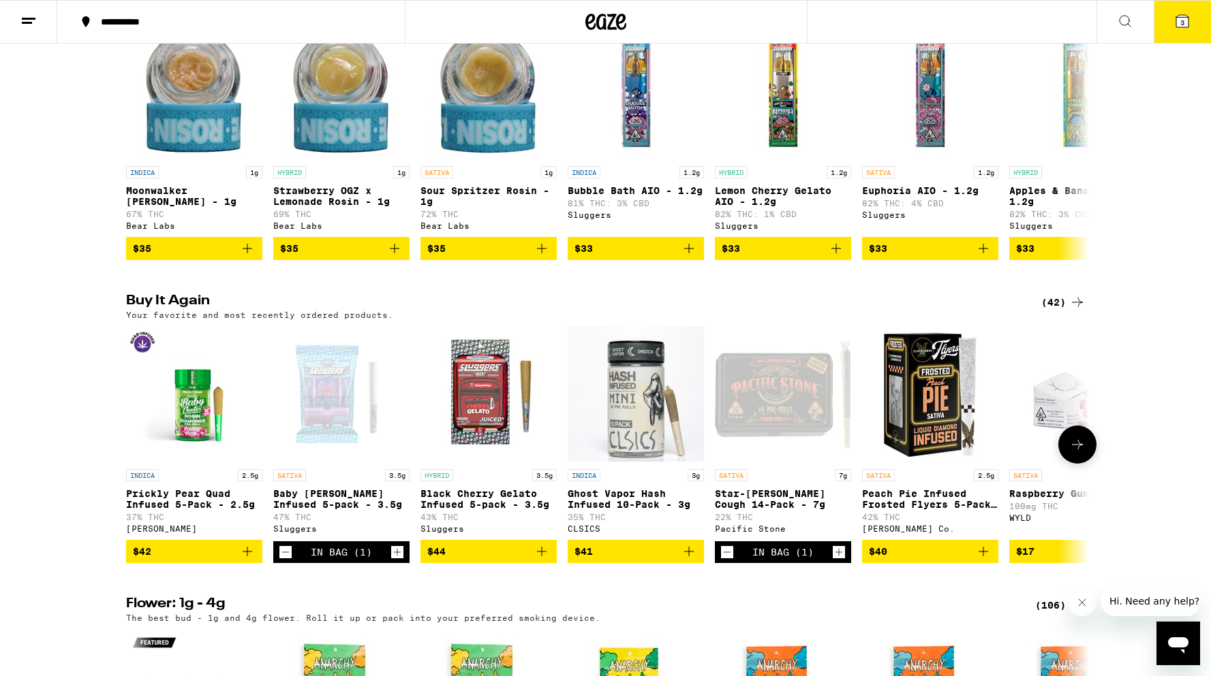
click at [248, 560] on icon "Add to bag" at bounding box center [247, 552] width 16 height 16
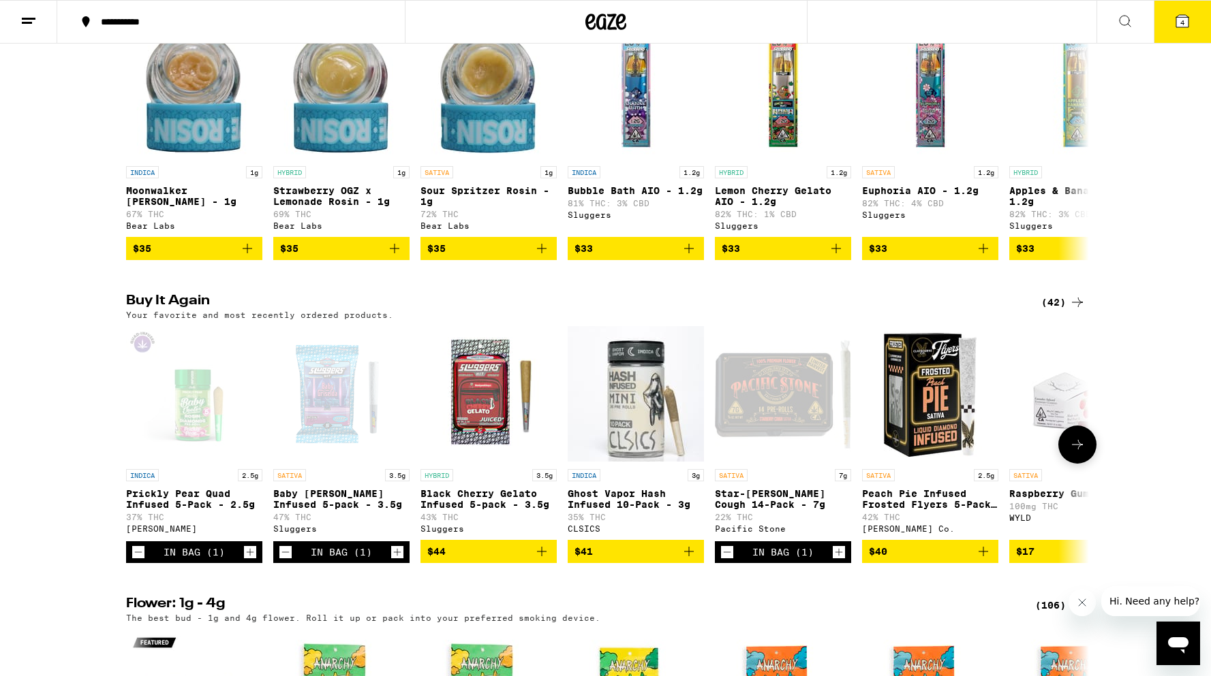
scroll to position [1198, 0]
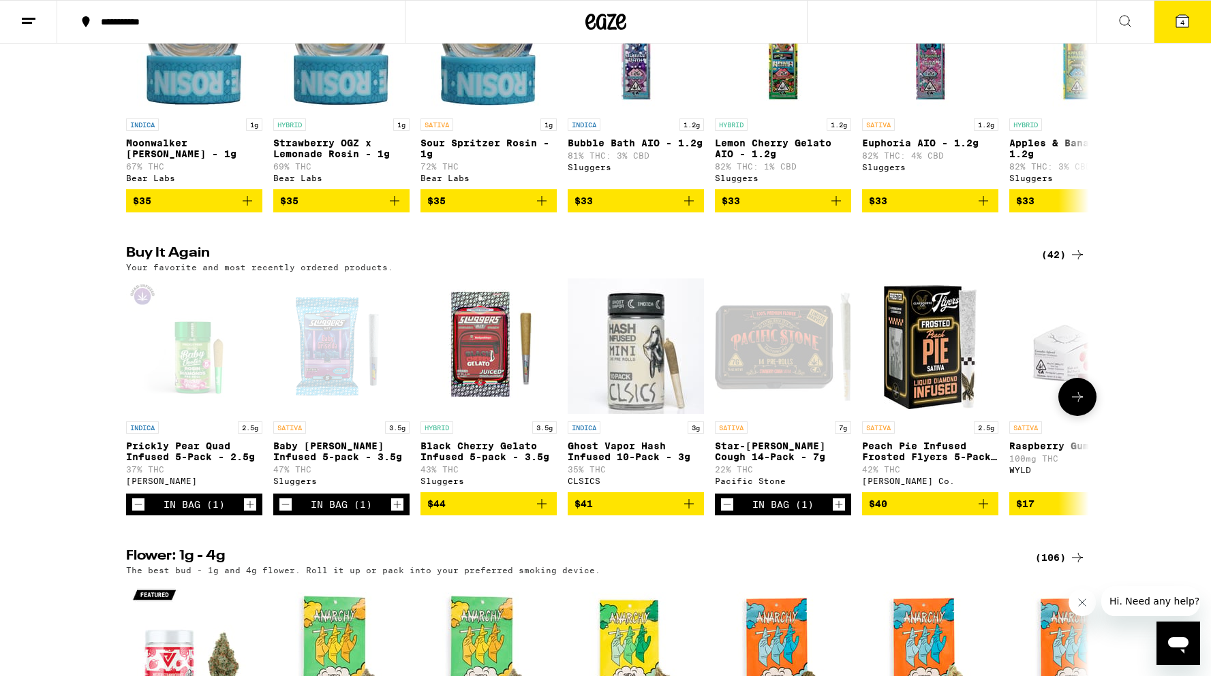
click at [1078, 405] on icon at bounding box center [1077, 397] width 16 height 16
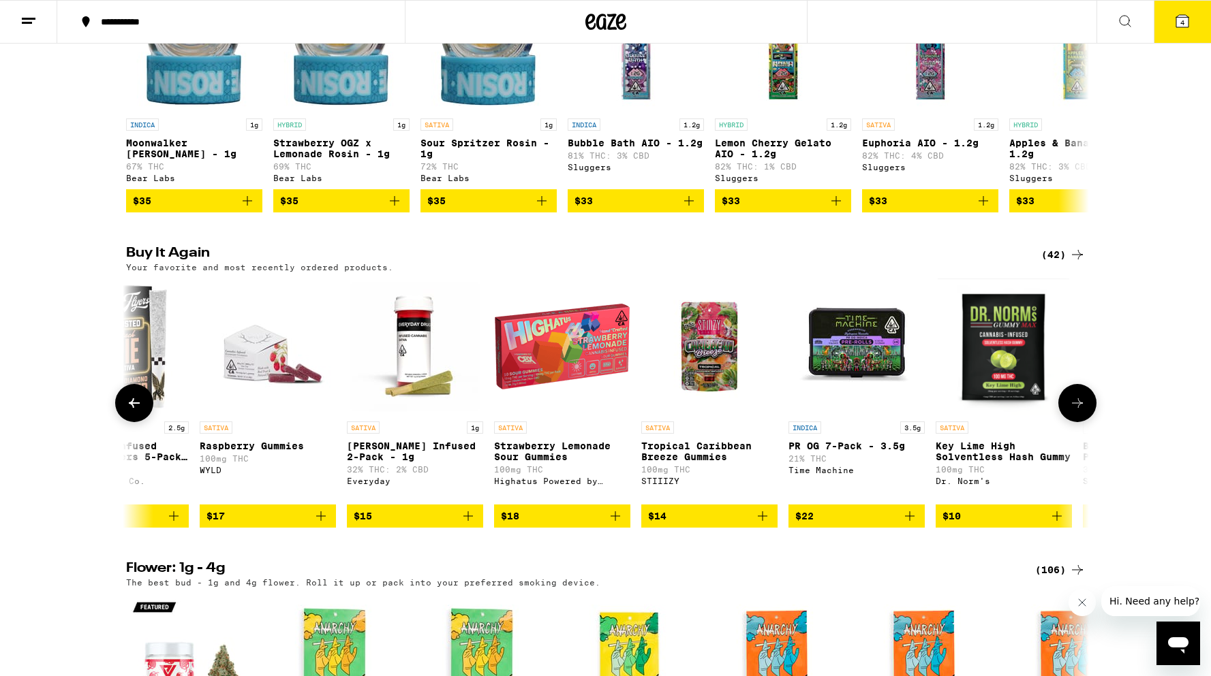
scroll to position [0, 811]
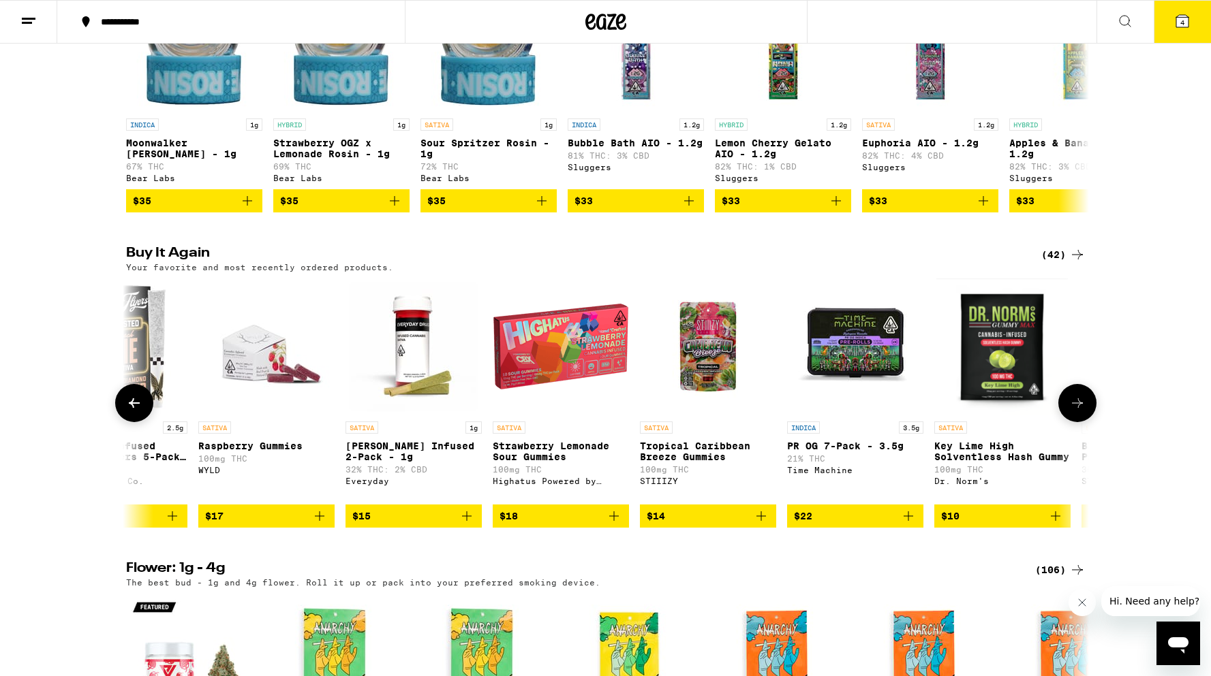
click at [1081, 411] on icon at bounding box center [1077, 403] width 16 height 16
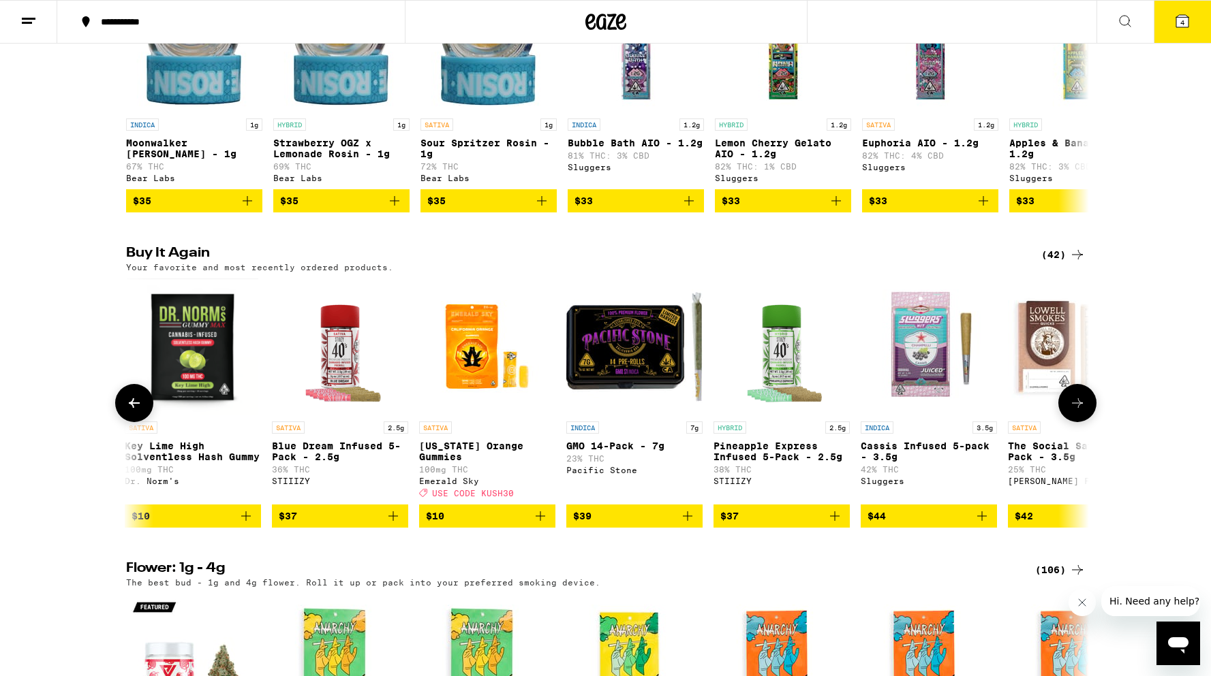
scroll to position [0, 1621]
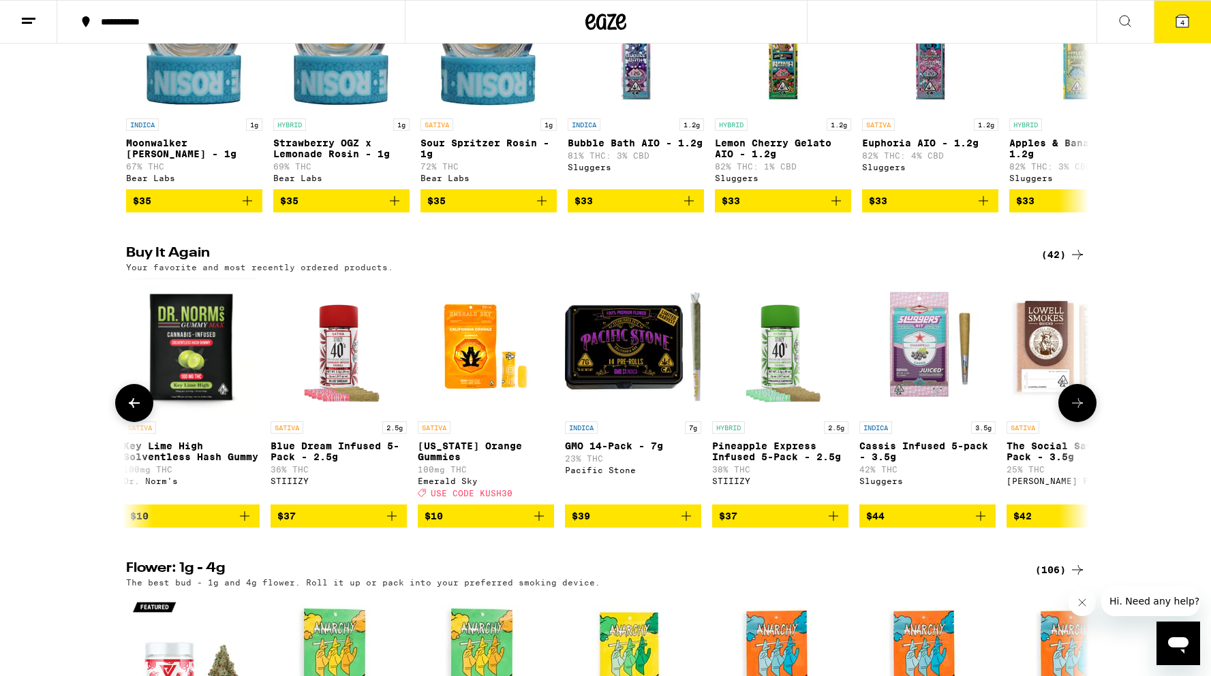
click at [833, 521] on icon "Add to bag" at bounding box center [833, 517] width 10 height 10
click at [392, 525] on icon "Add to bag" at bounding box center [392, 516] width 16 height 16
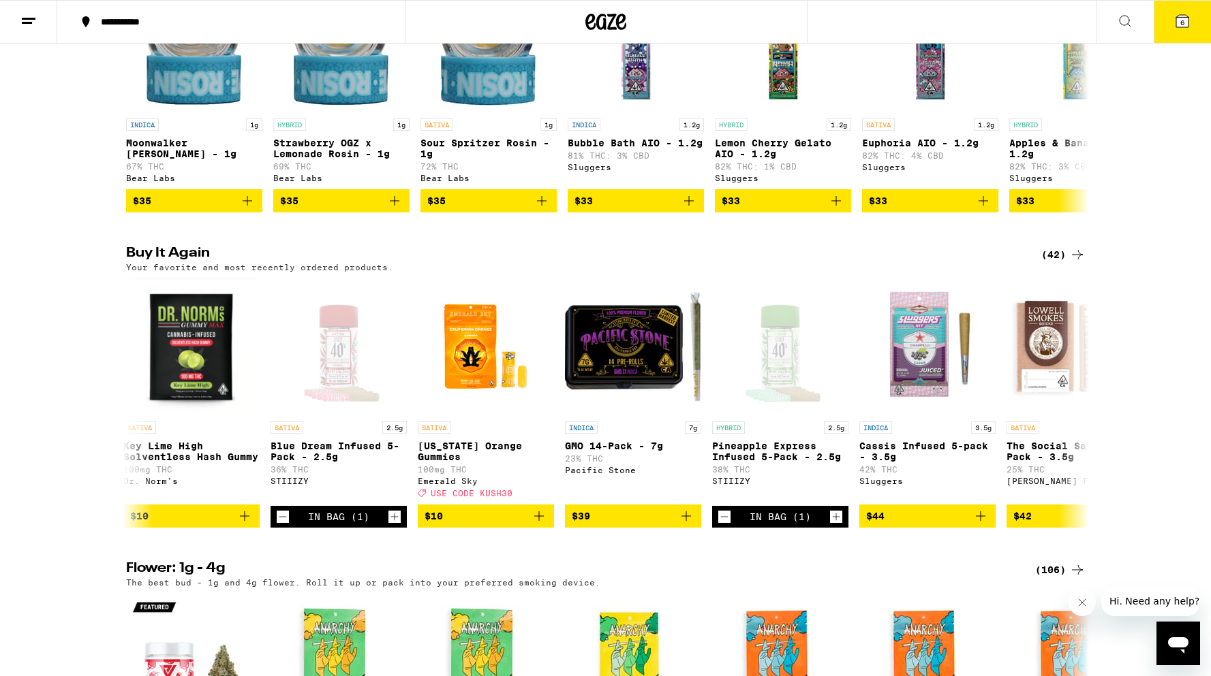
click at [1183, 21] on span "6" at bounding box center [1182, 22] width 4 height 8
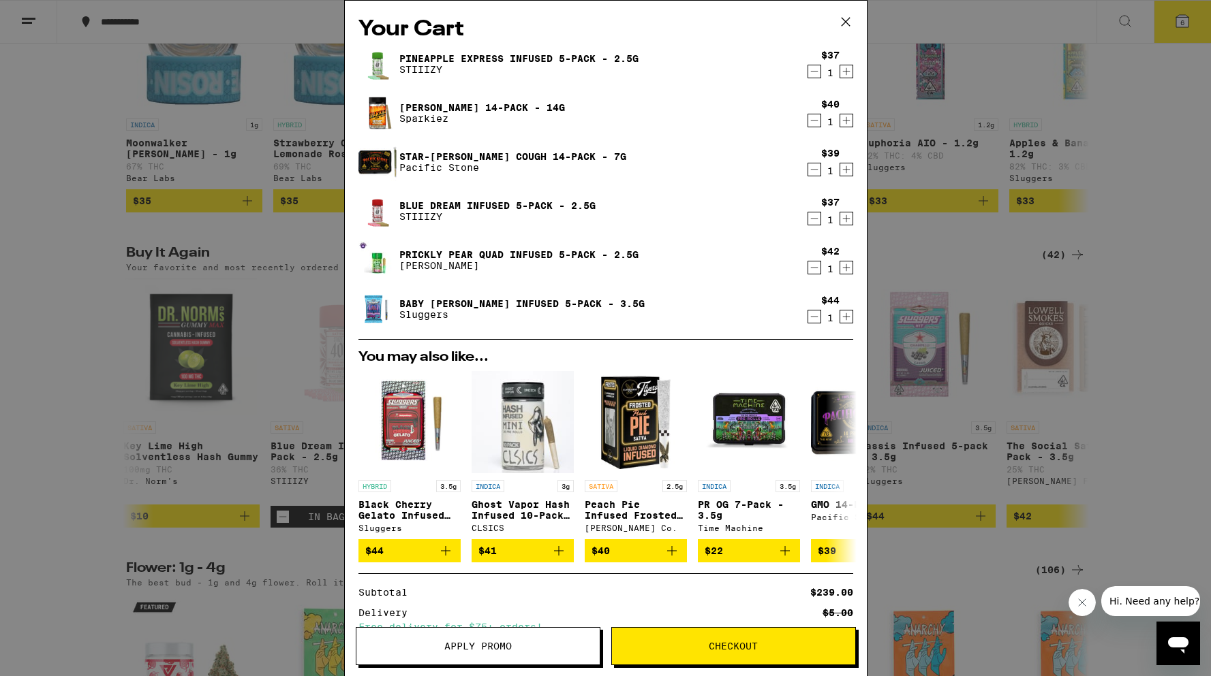
click at [482, 648] on span "Apply Promo" at bounding box center [477, 647] width 67 height 10
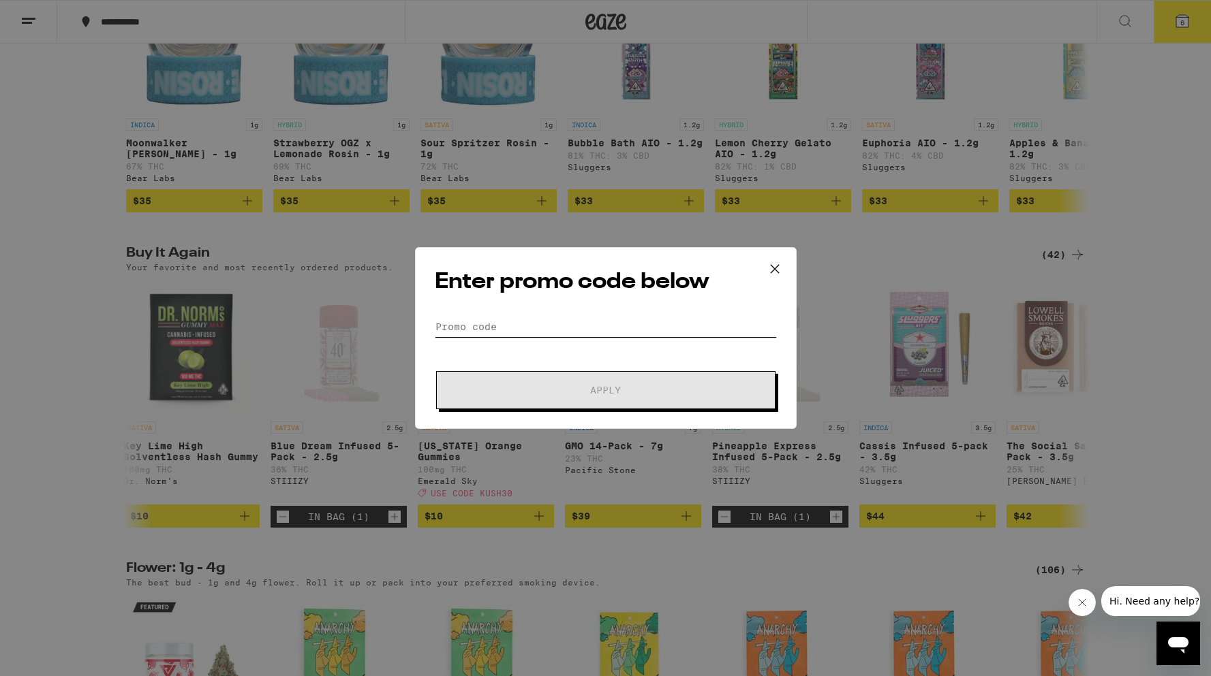
click at [458, 325] on input "Promo Code" at bounding box center [606, 327] width 342 height 20
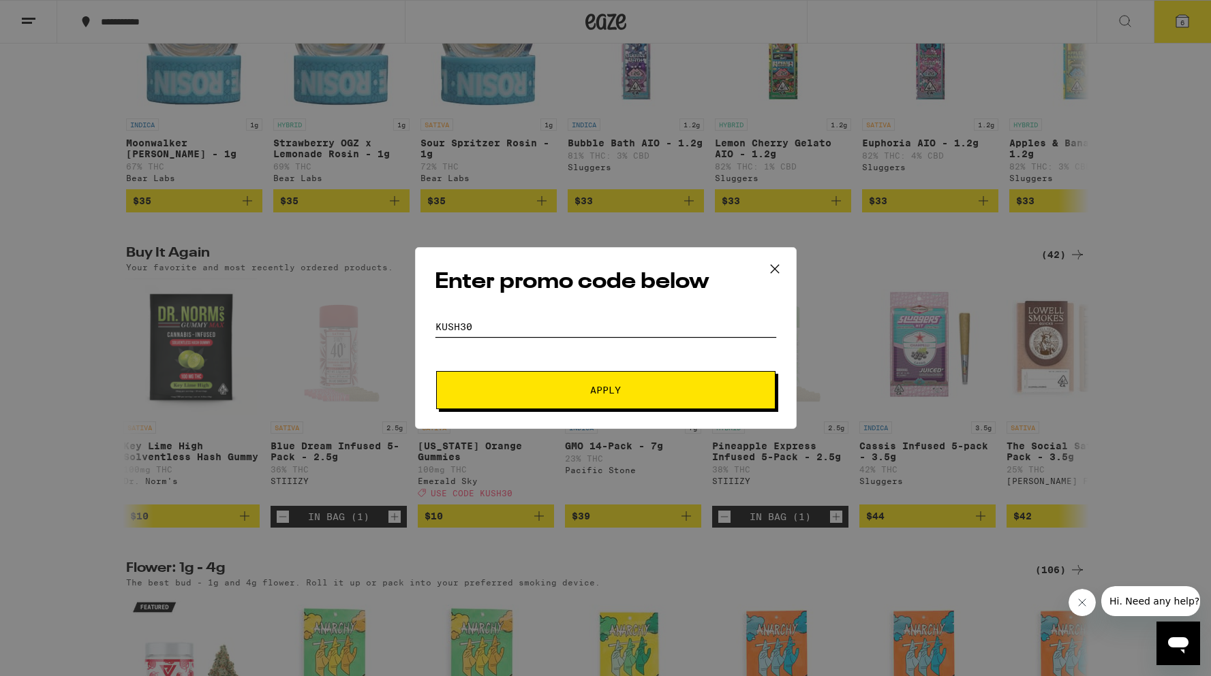
scroll to position [1198, 0]
type input "kush30"
click at [540, 383] on button "Apply" at bounding box center [605, 390] width 339 height 38
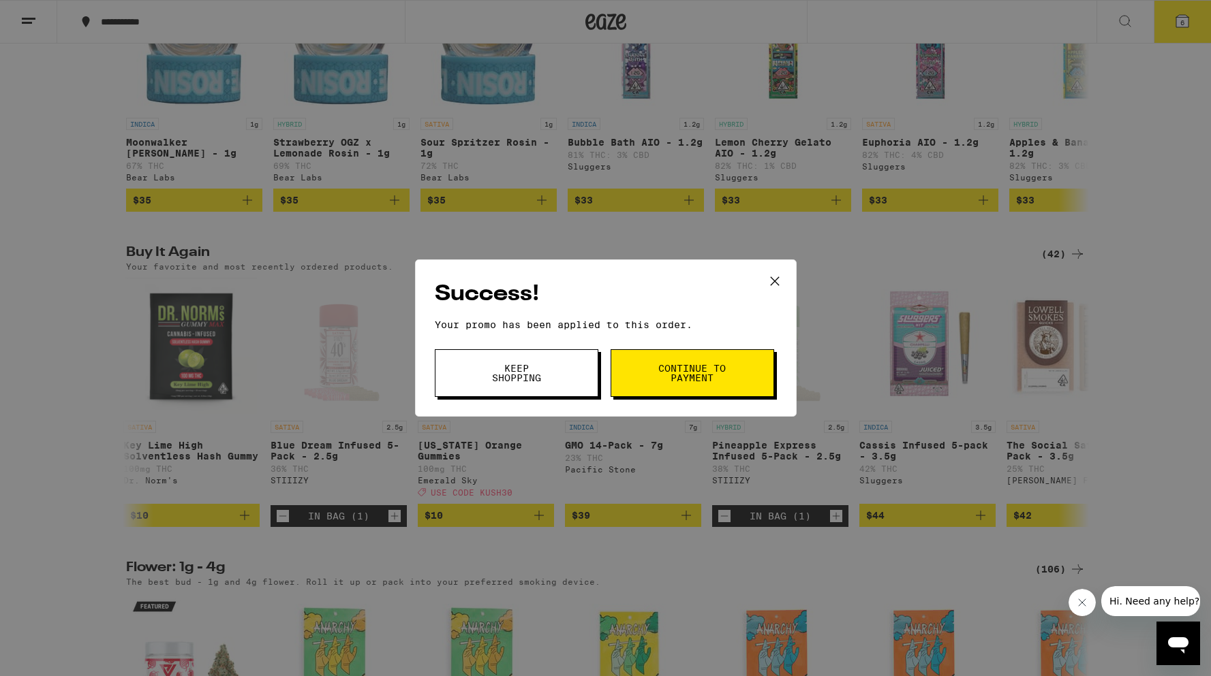
click at [661, 381] on span "Continue to payment" at bounding box center [691, 373] width 69 height 19
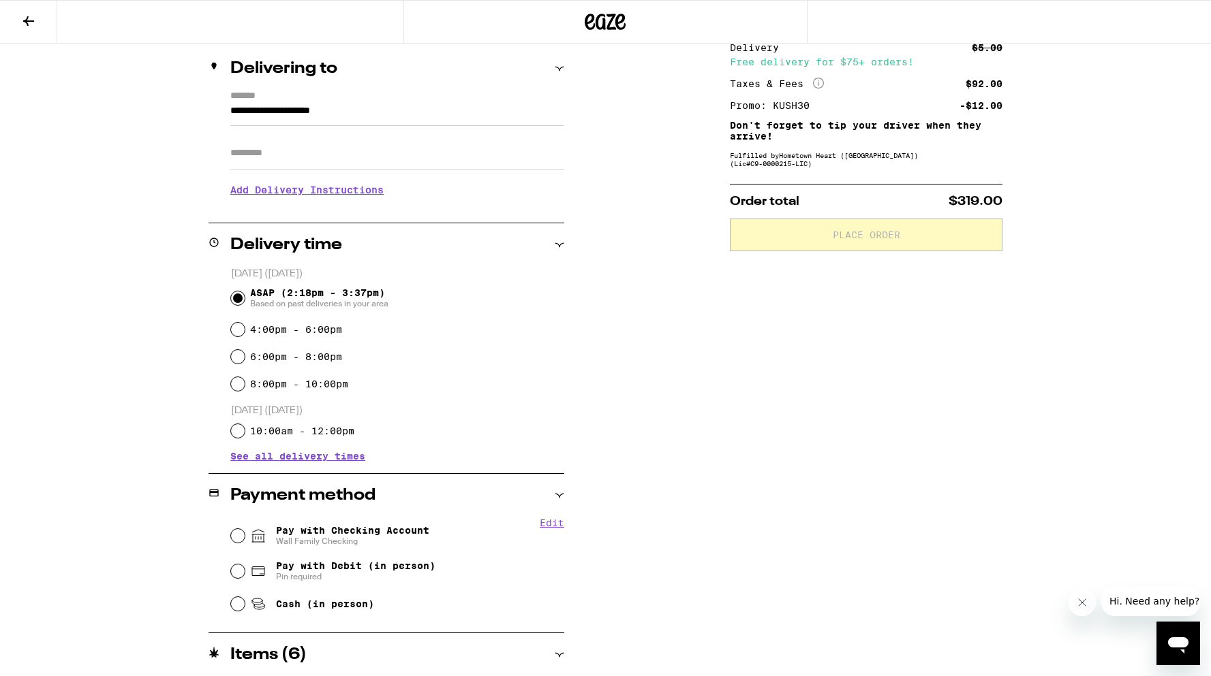
scroll to position [285, 0]
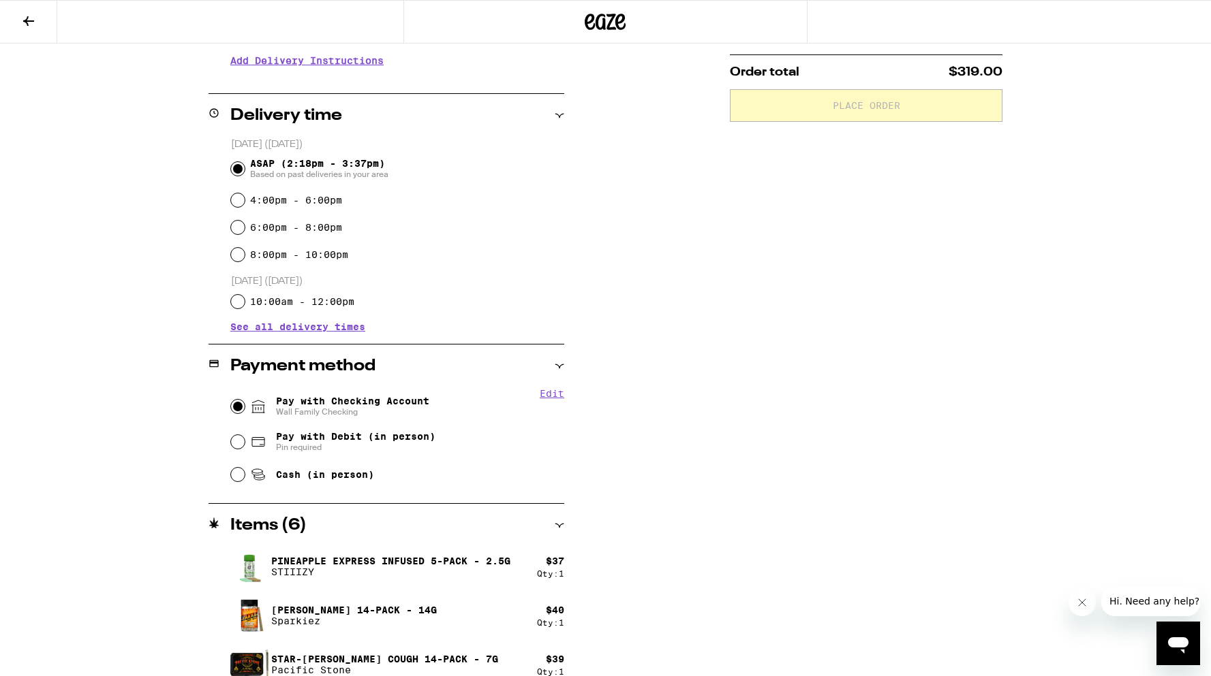
drag, startPoint x: 236, startPoint y: 406, endPoint x: 253, endPoint y: 415, distance: 19.8
click at [237, 406] on input "Pay with Checking Account Wall Family Checking" at bounding box center [238, 407] width 14 height 14
radio input "true"
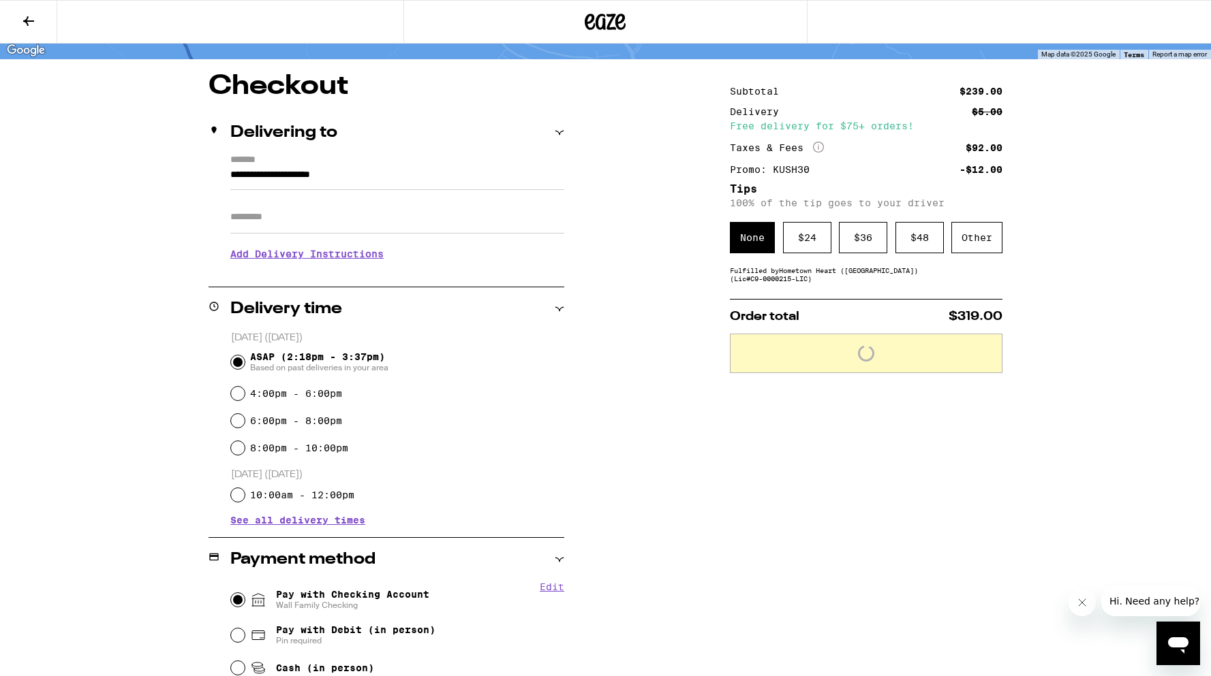
scroll to position [71, 0]
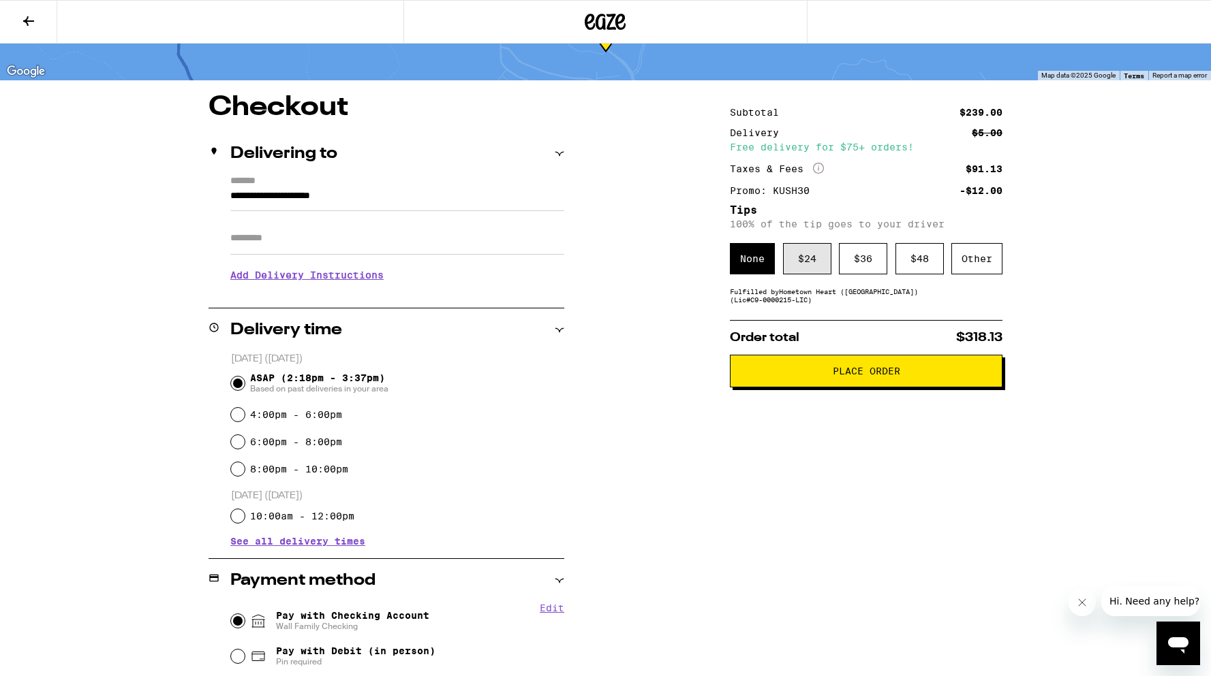
click at [804, 262] on div "$ 24" at bounding box center [807, 258] width 48 height 31
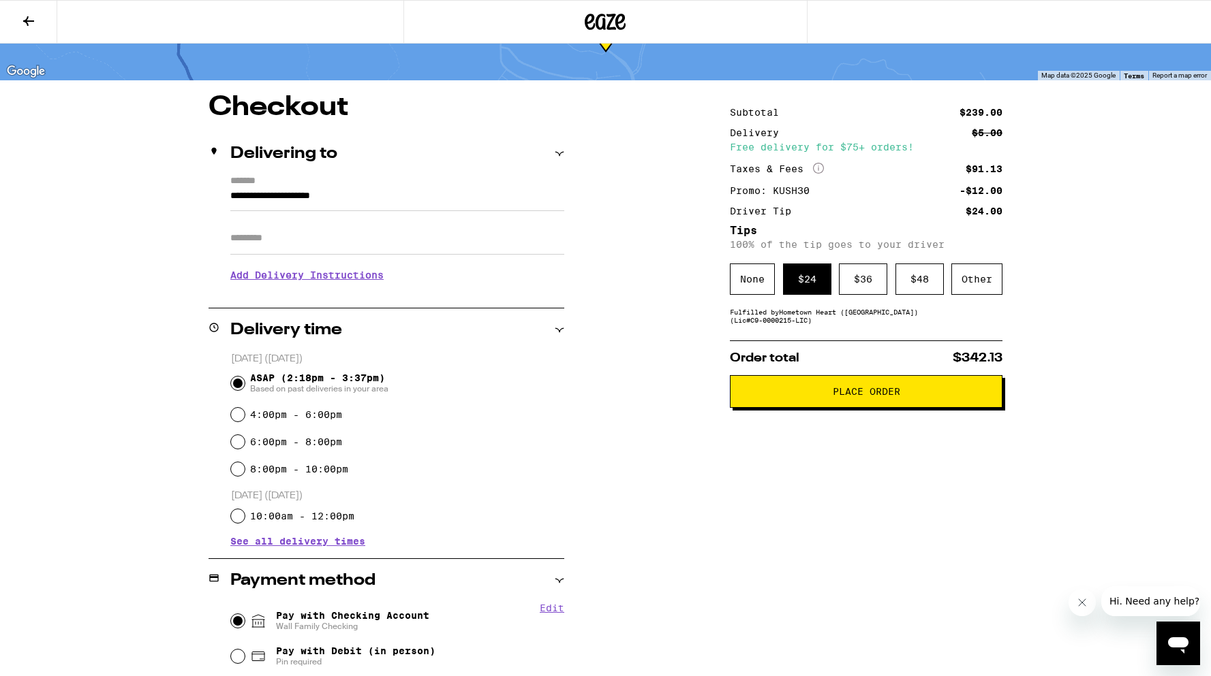
click at [870, 396] on span "Place Order" at bounding box center [866, 392] width 67 height 10
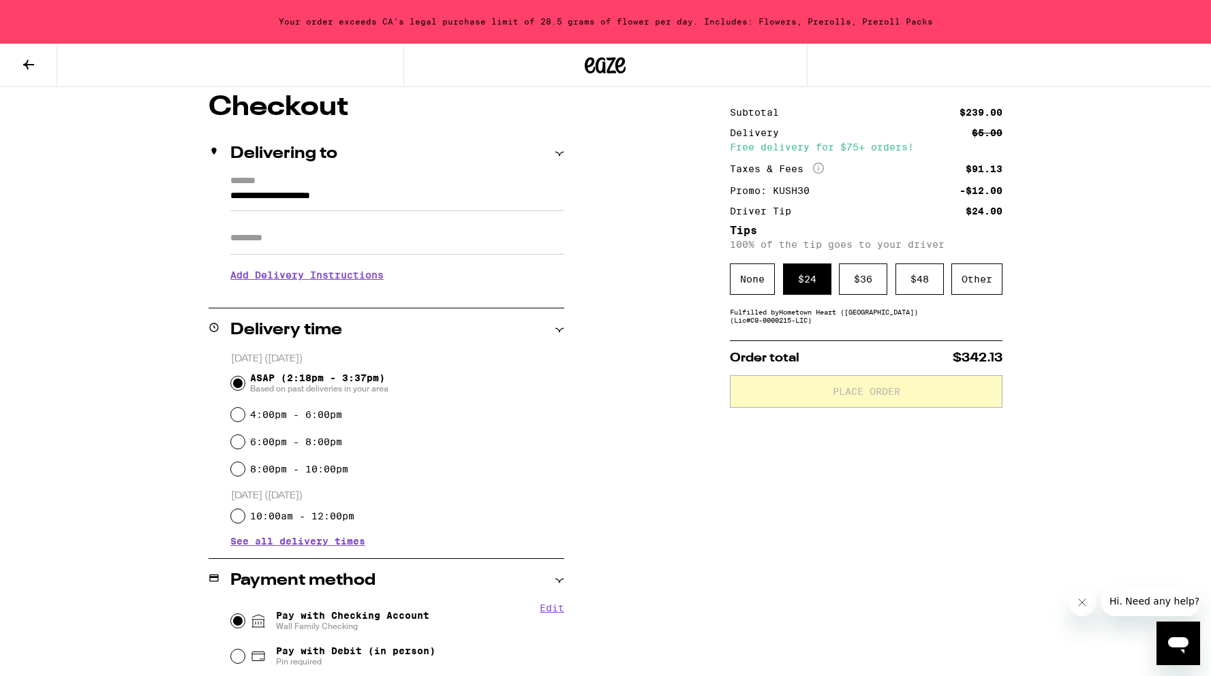
scroll to position [114, 0]
click at [25, 61] on icon at bounding box center [28, 65] width 16 height 16
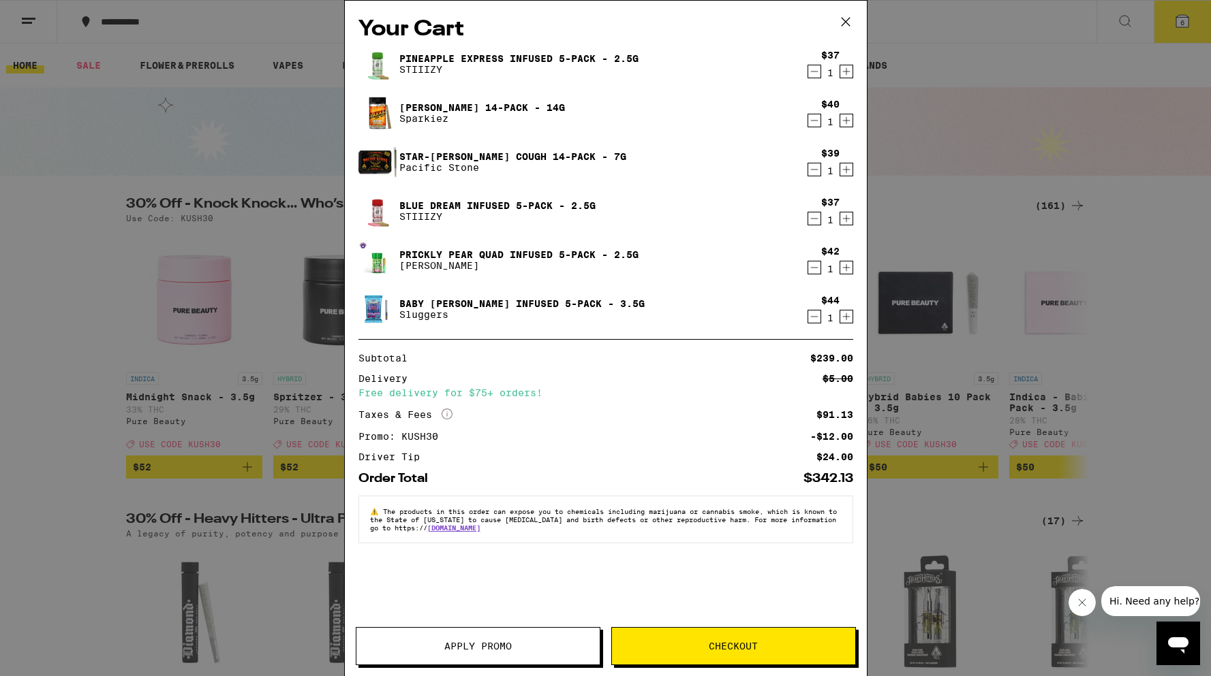
click at [813, 268] on icon "Decrement" at bounding box center [814, 268] width 12 height 16
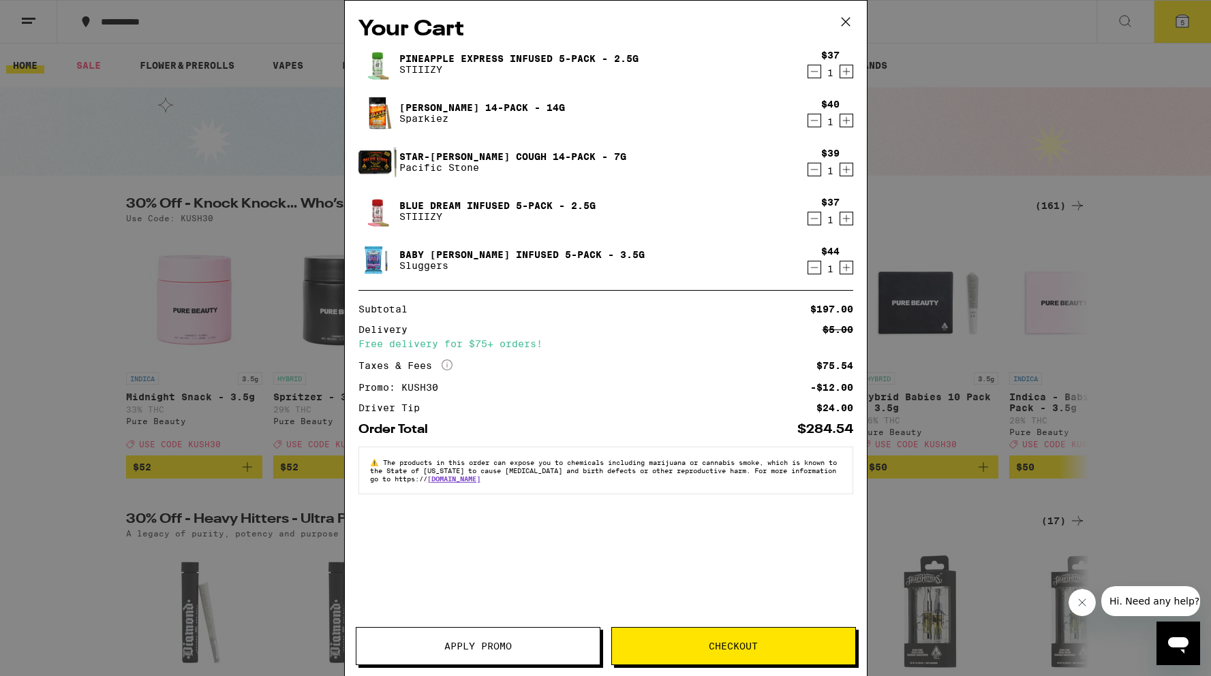
click at [815, 221] on icon "Decrement" at bounding box center [814, 219] width 12 height 16
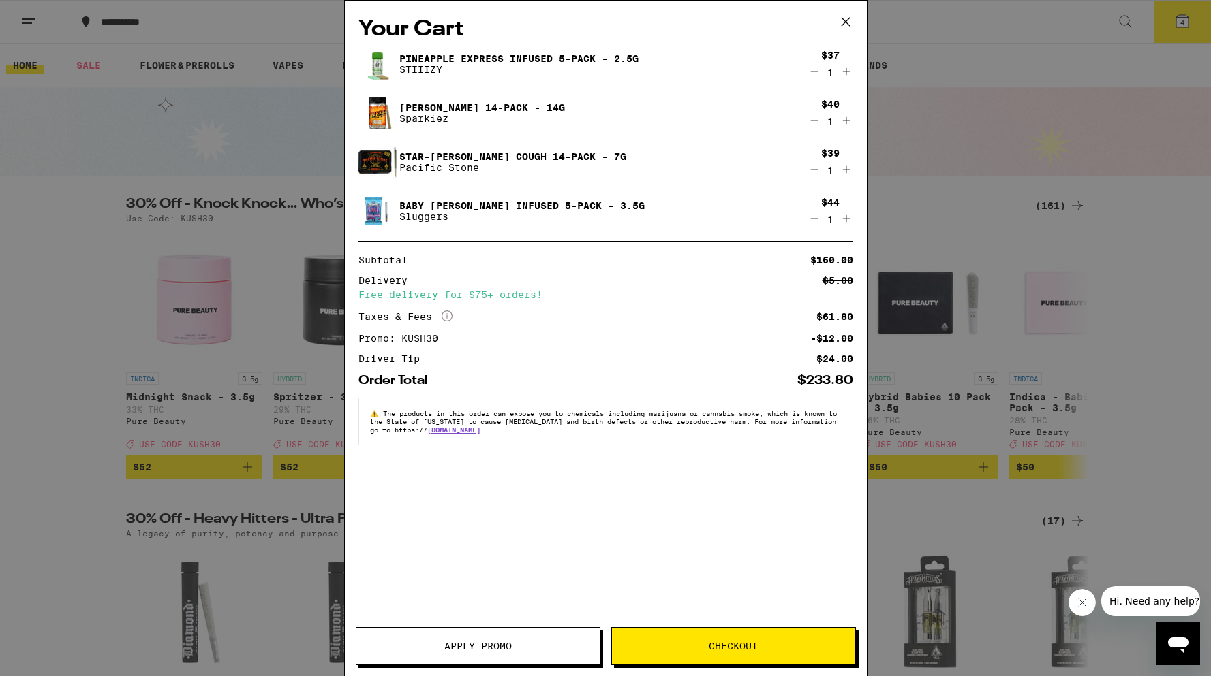
click at [743, 646] on span "Checkout" at bounding box center [733, 647] width 49 height 10
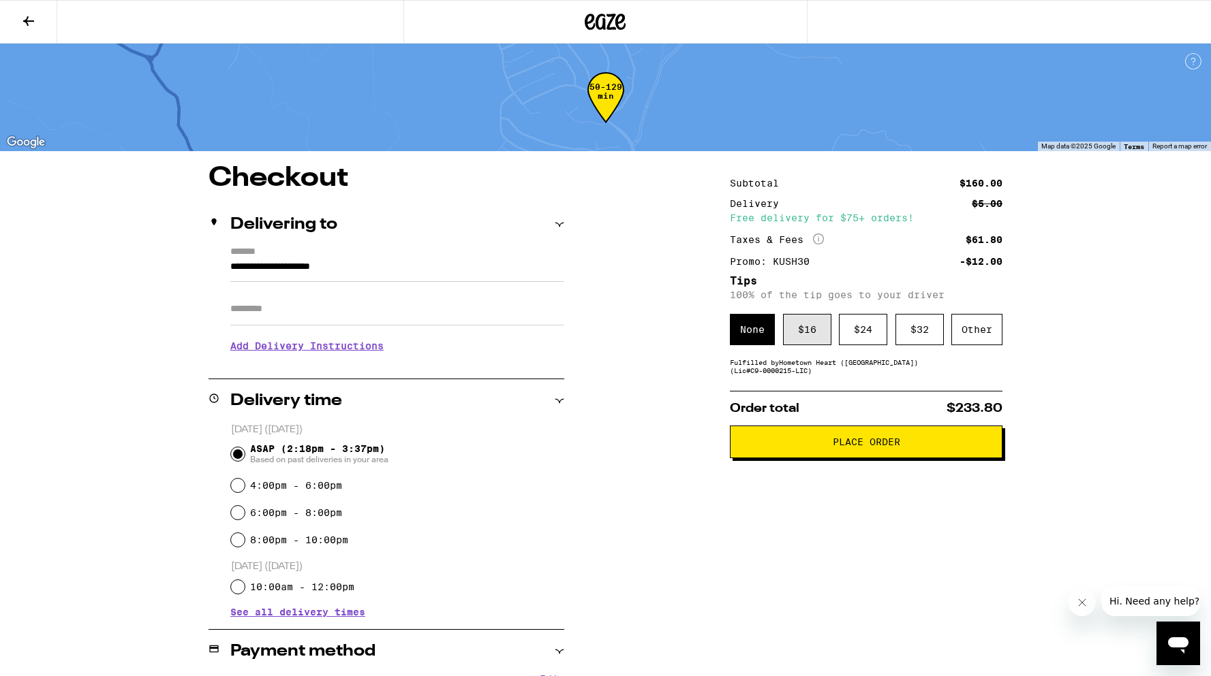
click at [813, 334] on div "$ 16" at bounding box center [807, 329] width 48 height 31
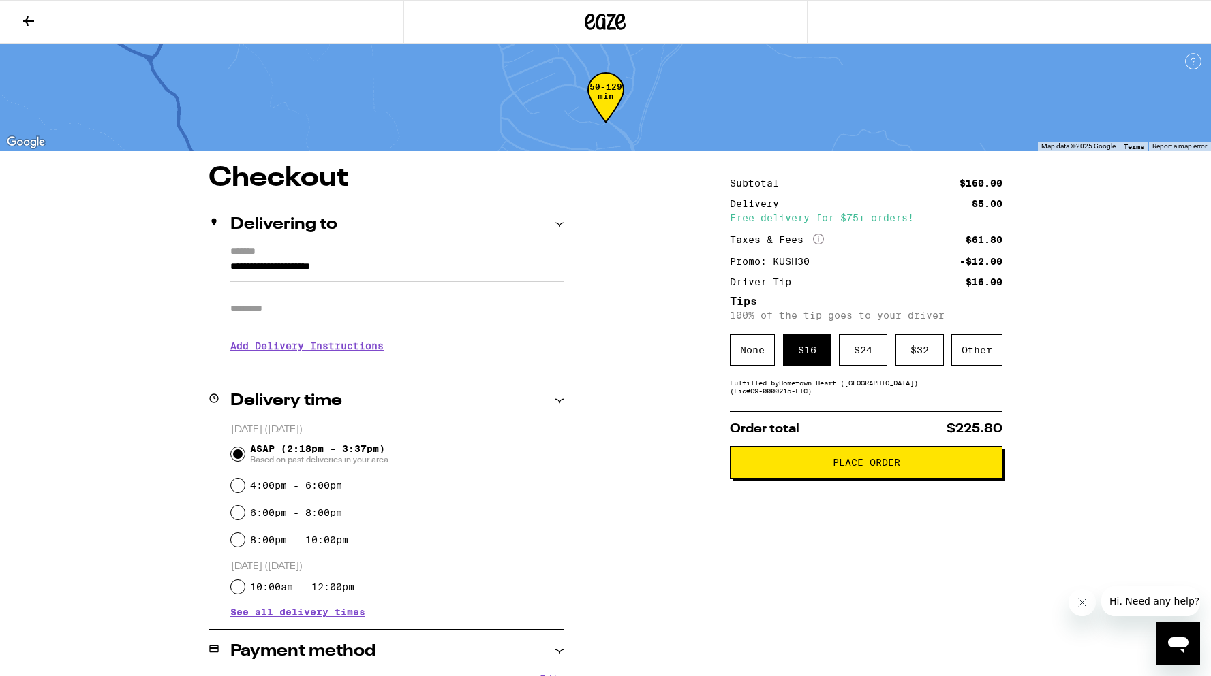
click at [856, 462] on span "Place Order" at bounding box center [866, 463] width 67 height 10
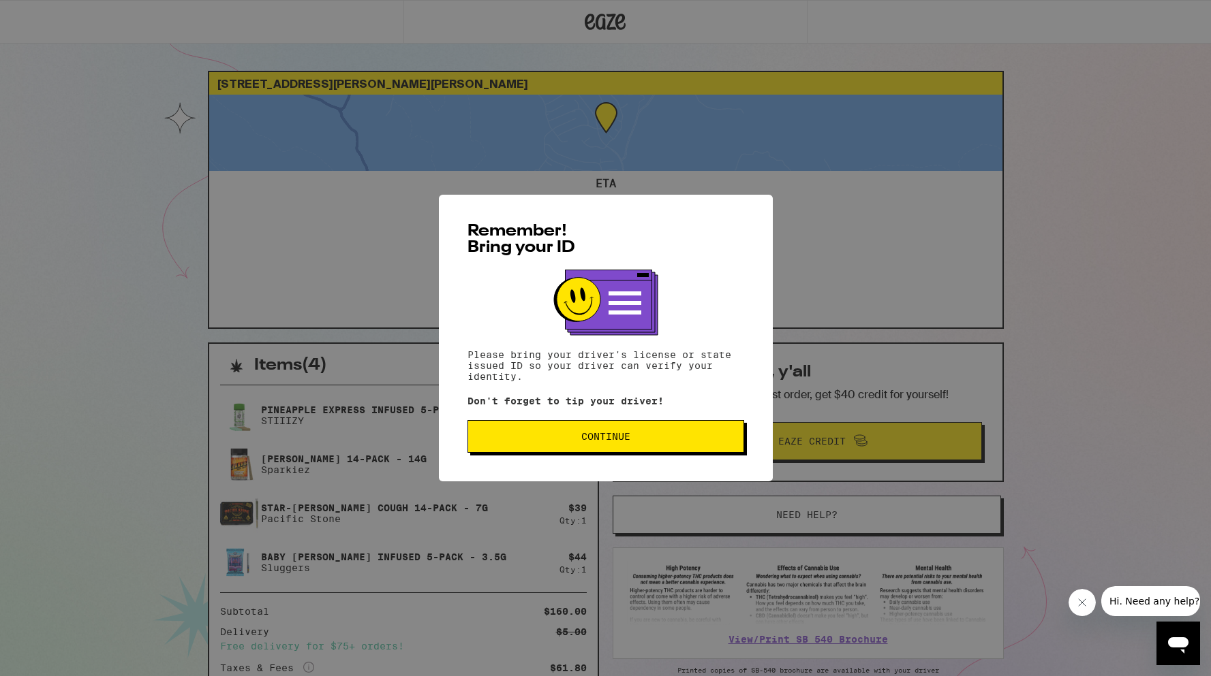
click at [655, 433] on button "Continue" at bounding box center [605, 436] width 277 height 33
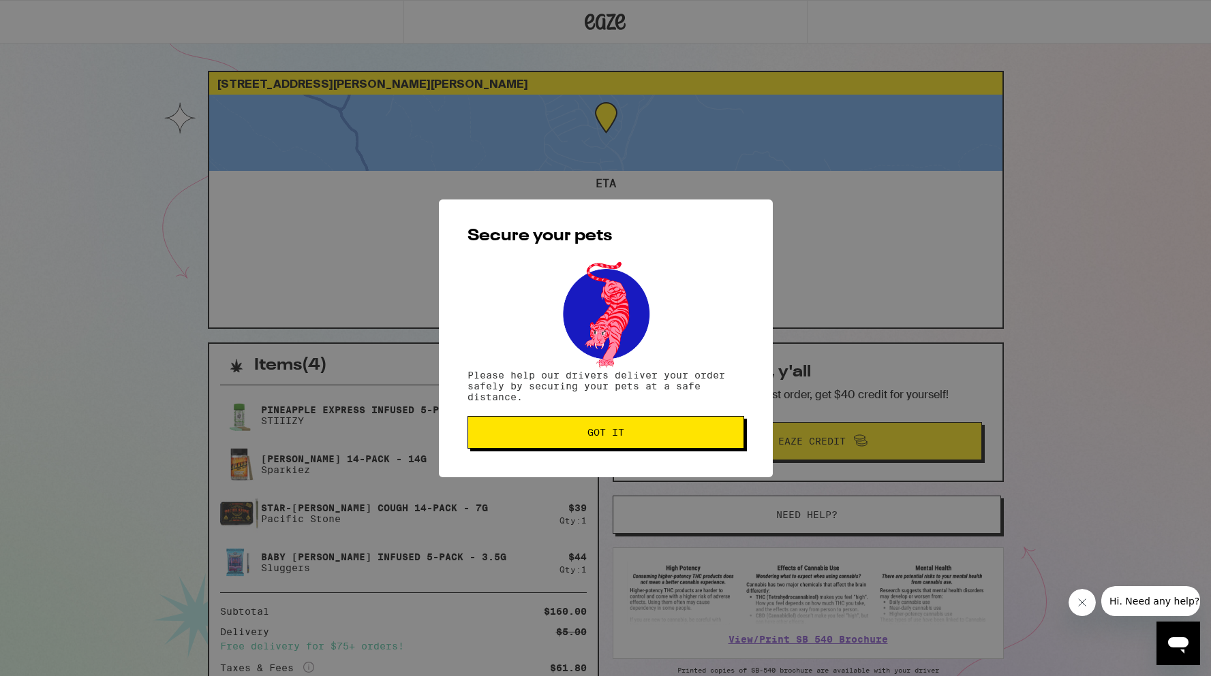
click at [657, 432] on span "Got it" at bounding box center [605, 433] width 253 height 10
